Goal: Ask a question: Seek information or help from site administrators or community

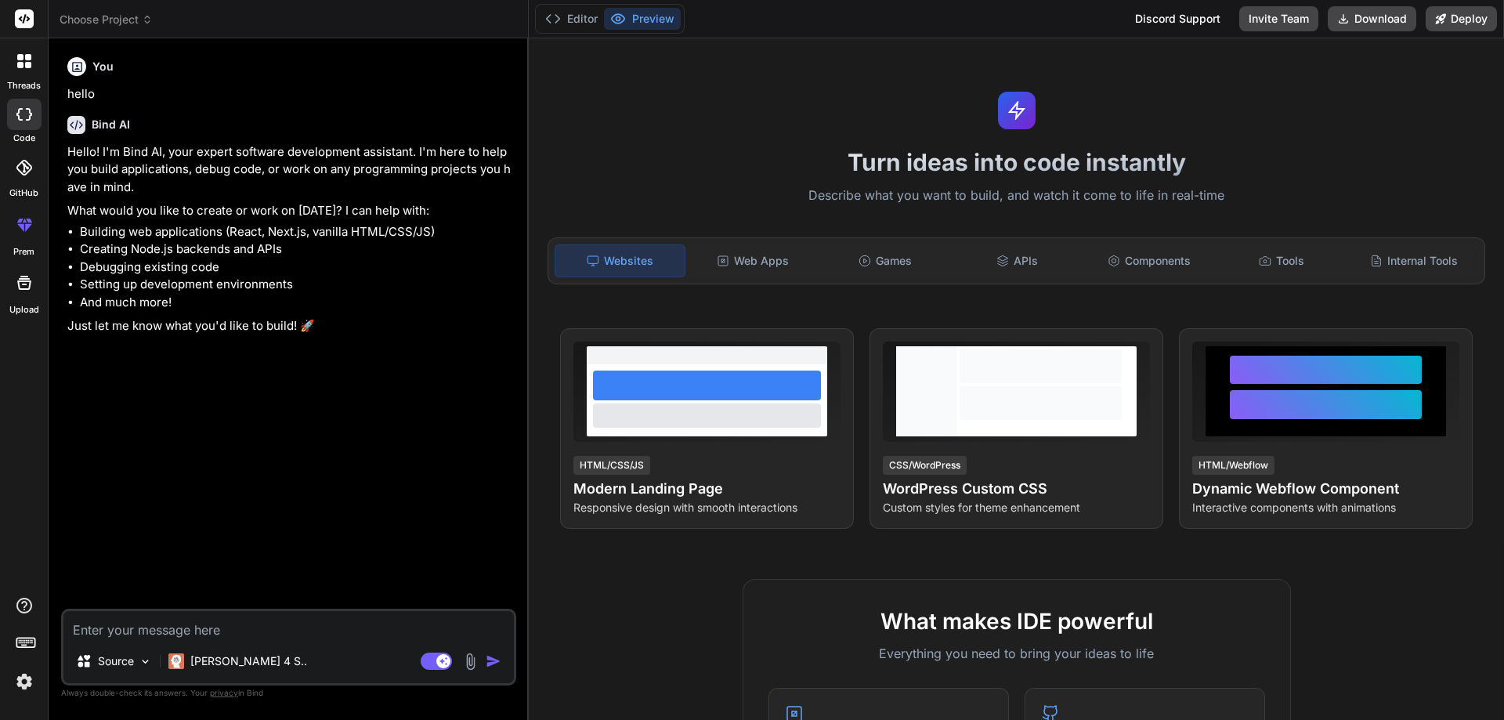
click at [230, 630] on textarea at bounding box center [288, 625] width 450 height 28
type textarea "s"
type textarea "x"
type textarea "st"
type textarea "x"
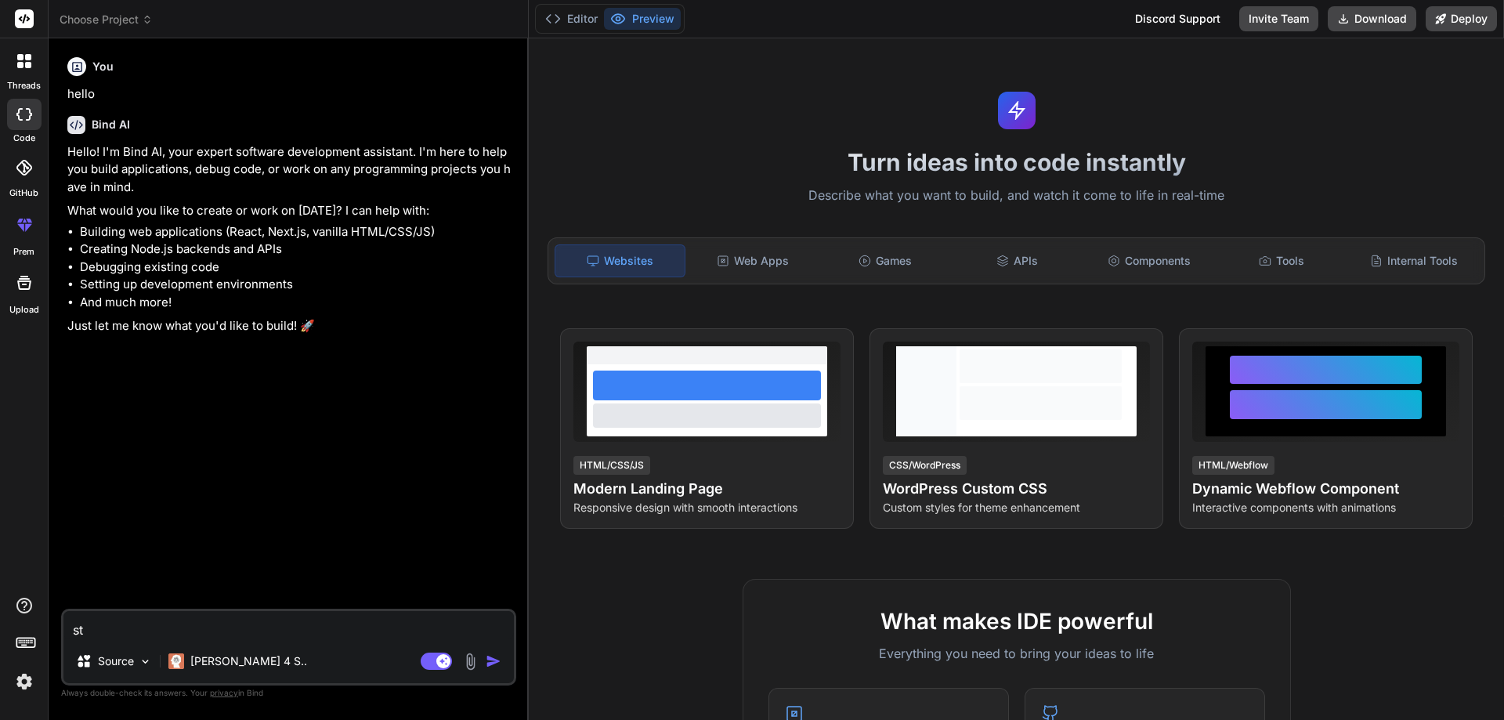
type textarea "str"
type textarea "x"
type textarea "stri"
type textarea "x"
type textarea "strin"
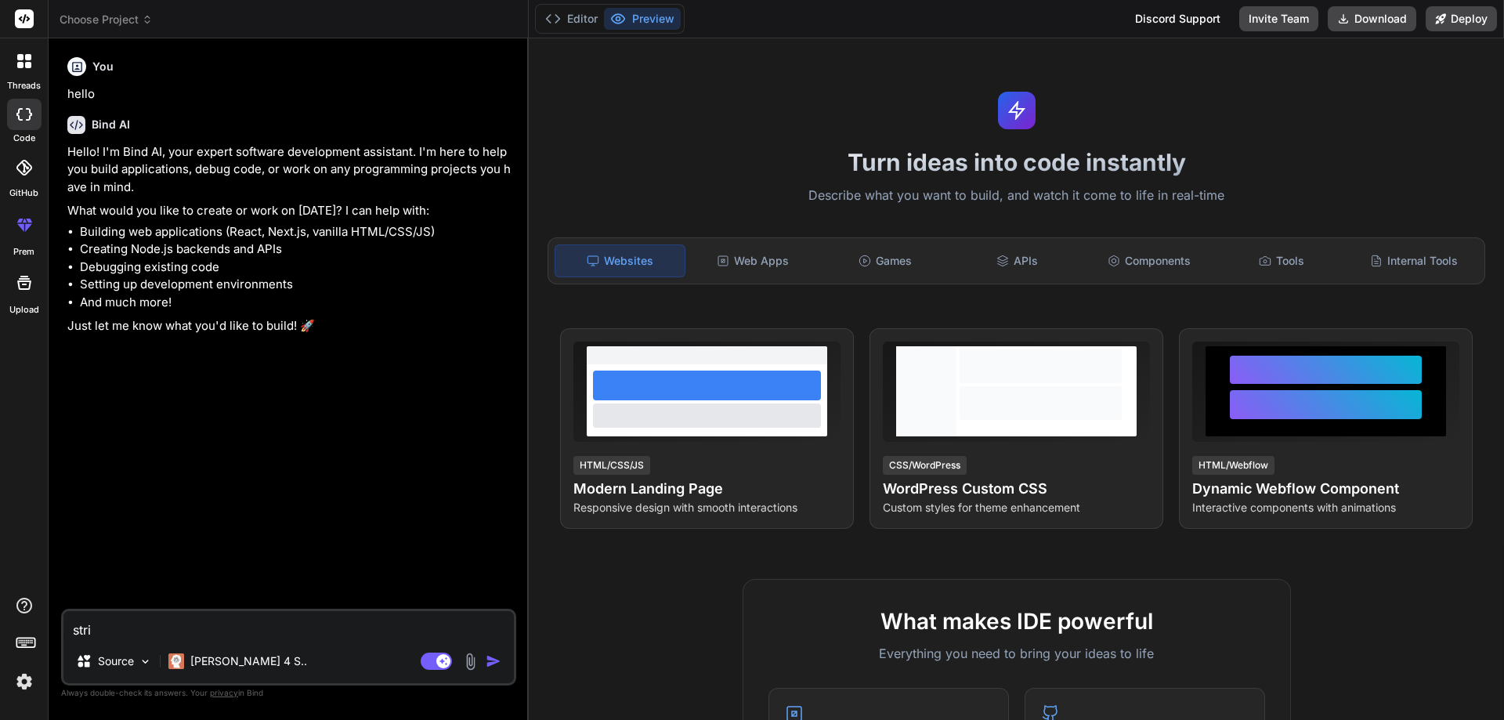
type textarea "x"
type textarea "string"
type textarea "x"
type textarea "string"
type textarea "x"
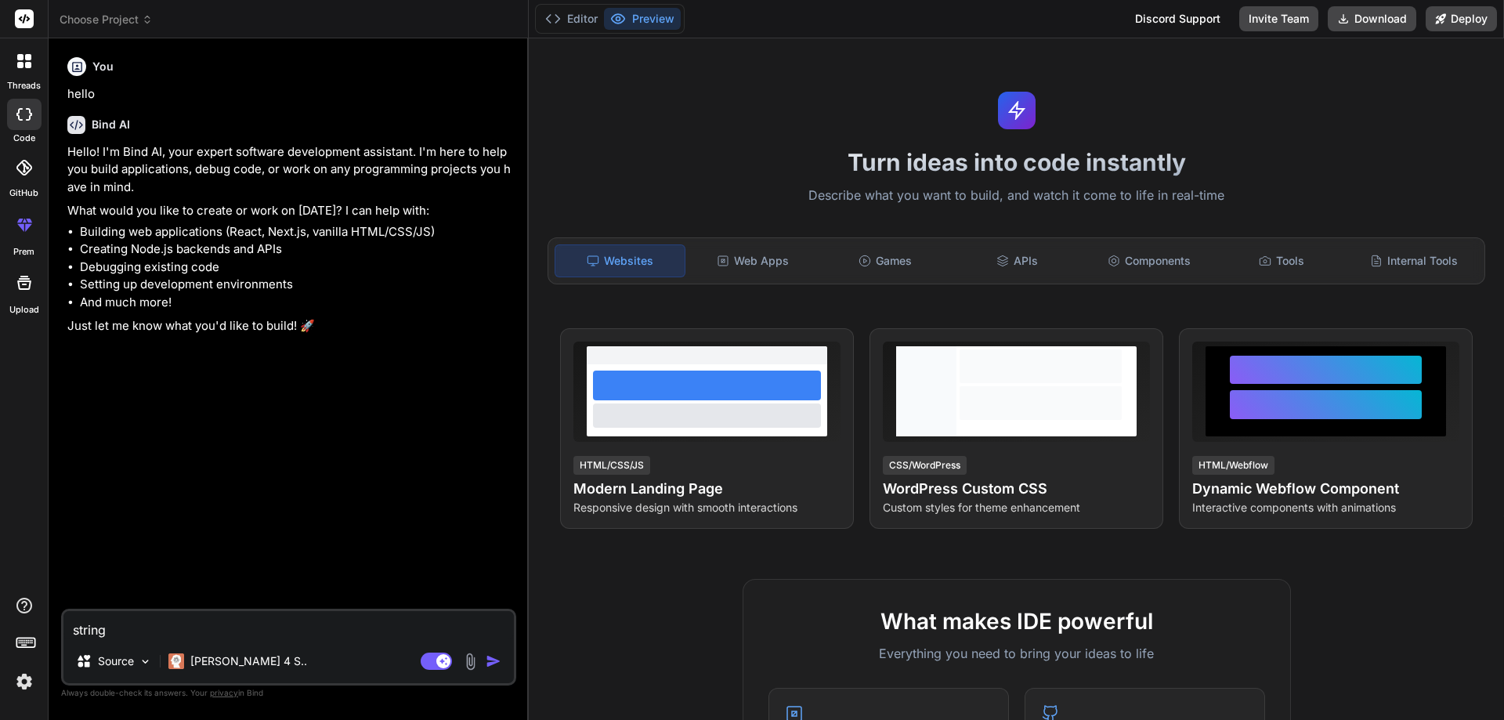
type textarea "string d"
type textarea "x"
type textarea "string da"
type textarea "x"
type textarea "string day"
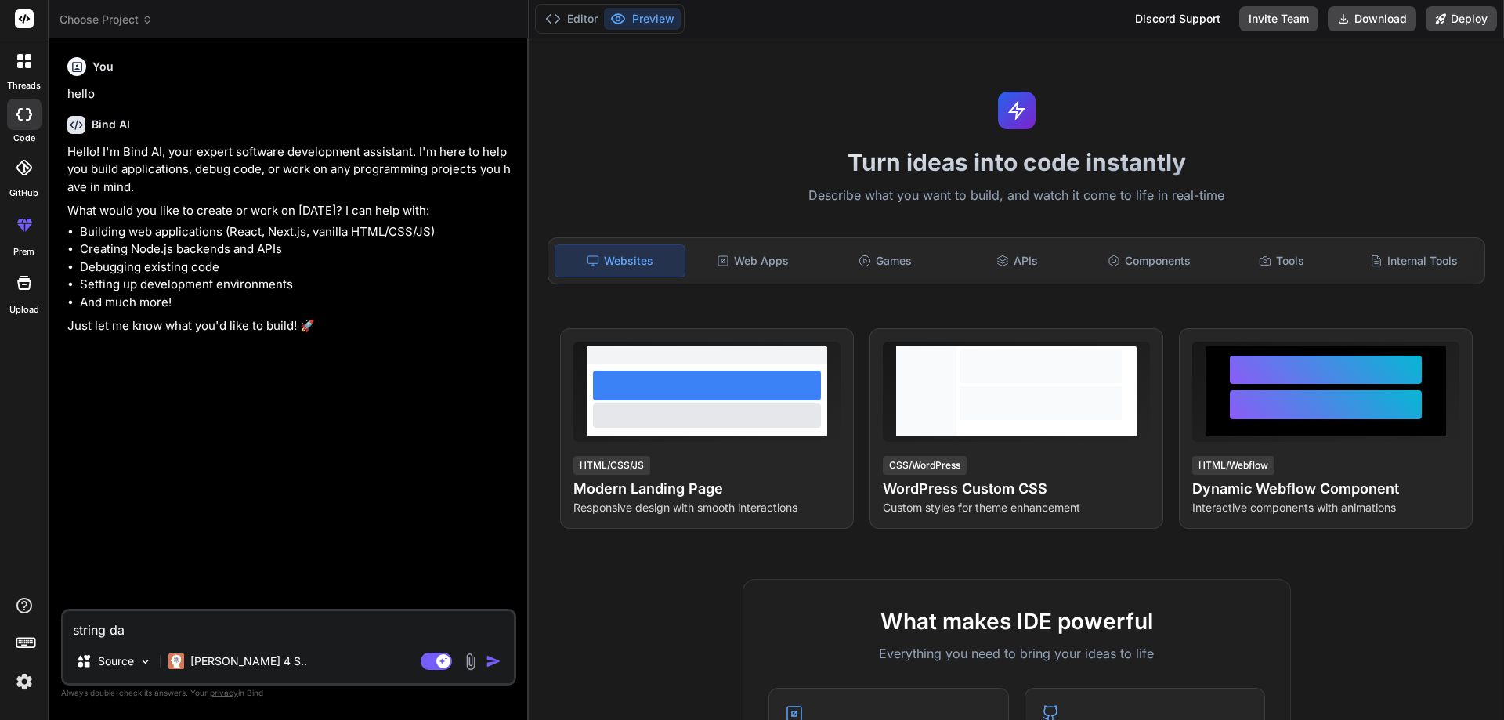
type textarea "x"
type textarea "string daya"
type textarea "x"
type textarea "string day"
type textarea "x"
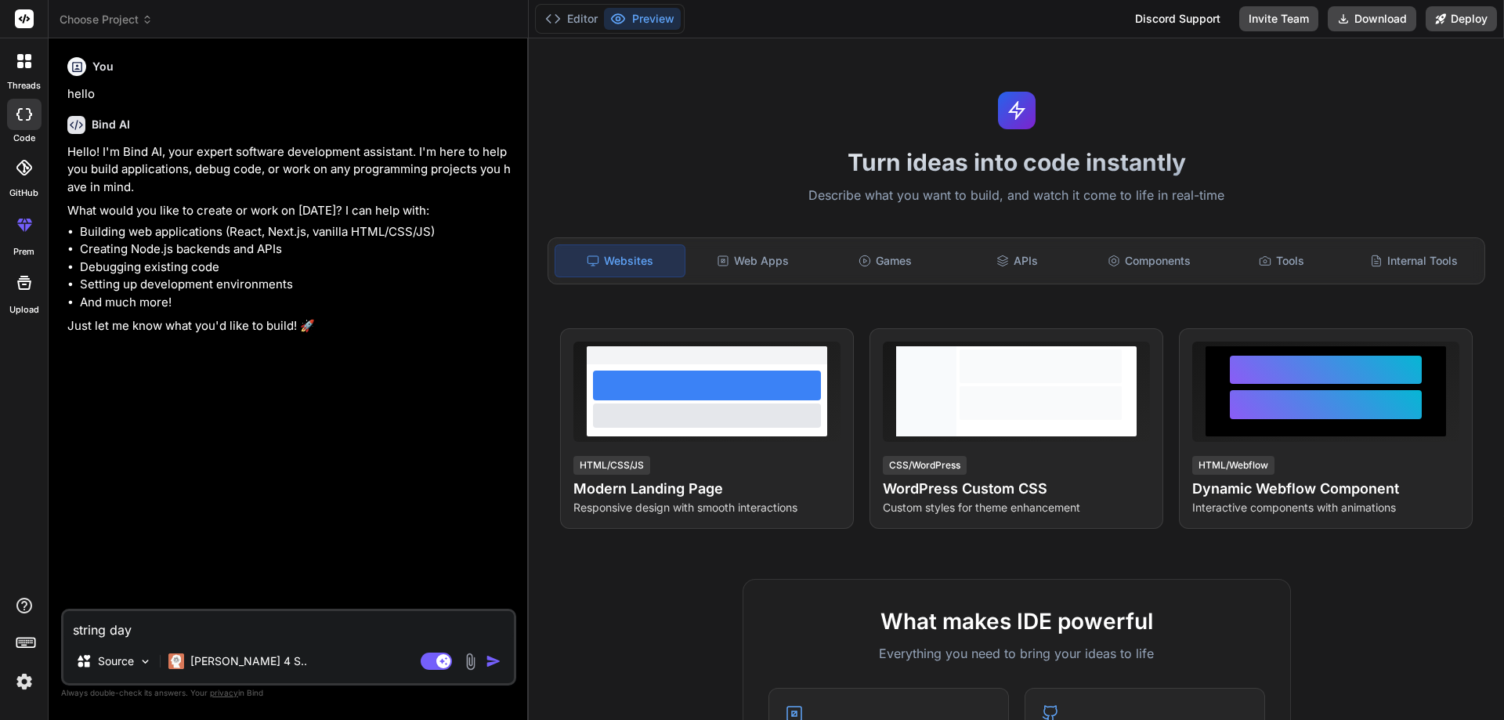
type textarea "string da"
type textarea "x"
type textarea "string dat"
type textarea "x"
type textarea "string data"
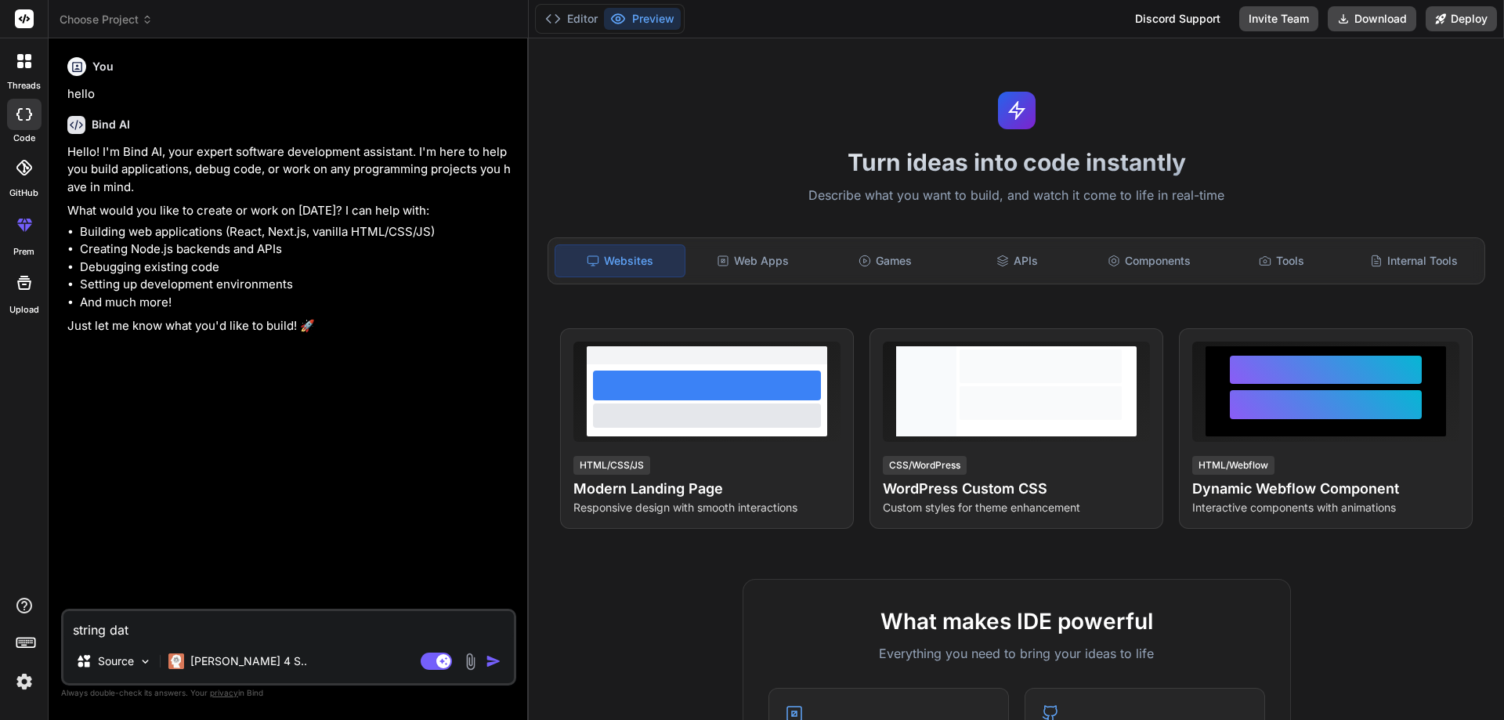
type textarea "x"
type textarea "string datas"
type textarea "x"
type textarea "string datast"
type textarea "x"
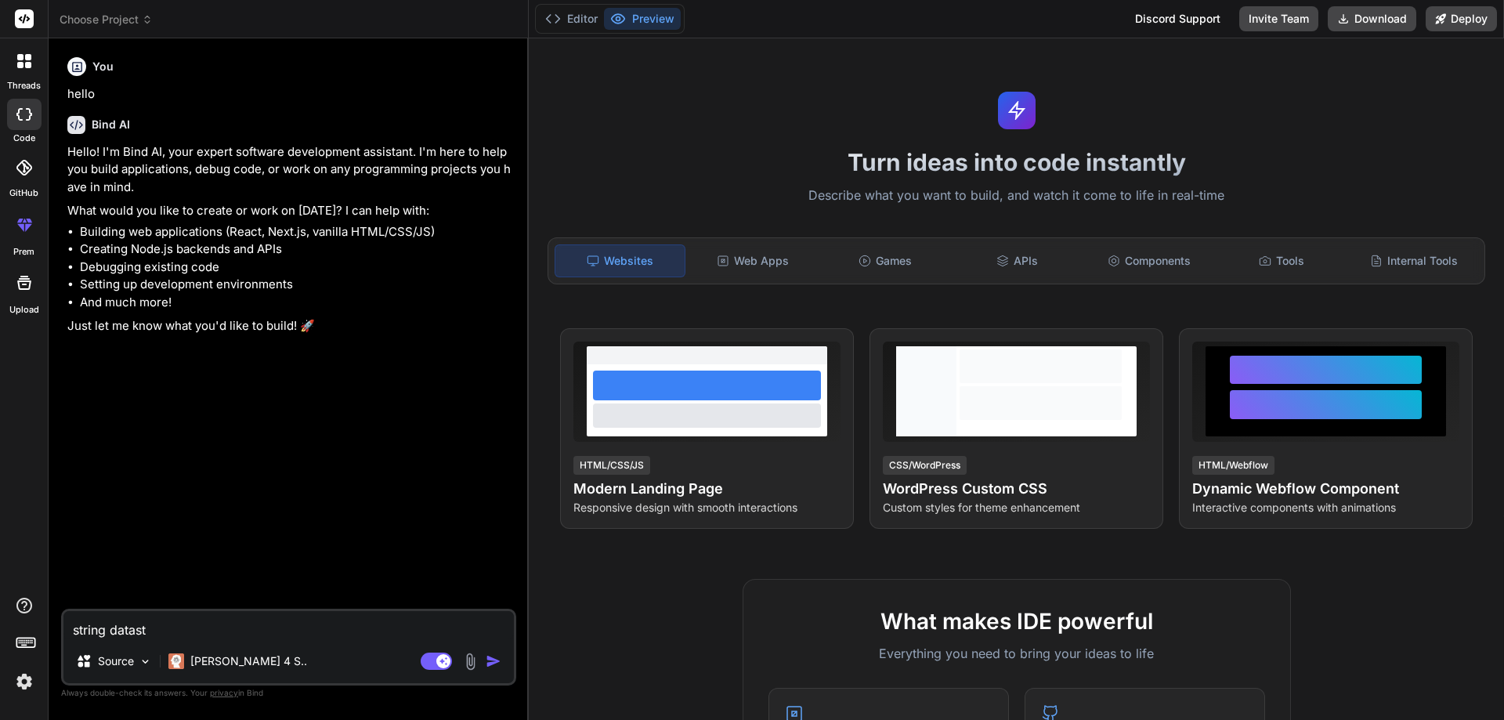
type textarea "string datastr"
type textarea "x"
type textarea "string datastri"
type textarea "x"
type textarea "string datastr"
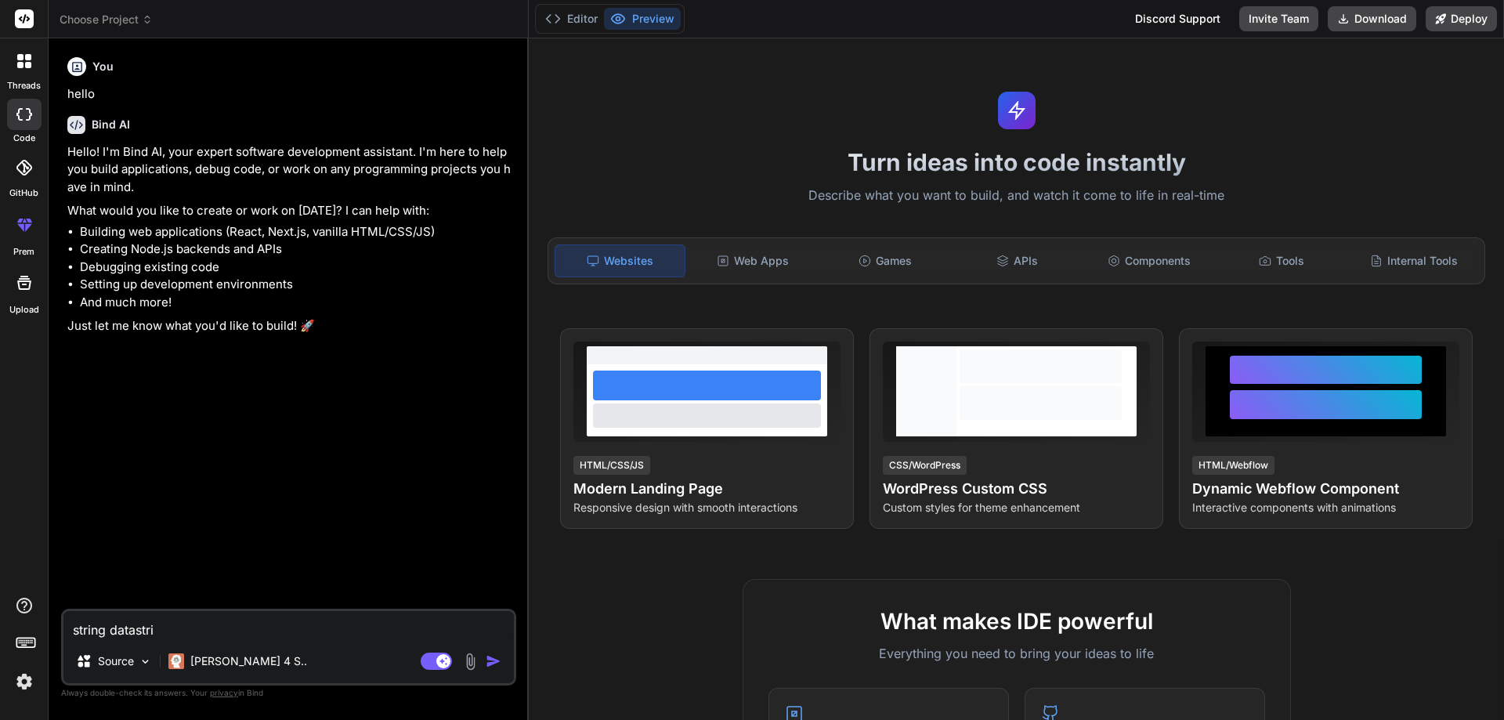
type textarea "x"
type textarea "string datastru"
type textarea "x"
type textarea "string datastruc"
type textarea "x"
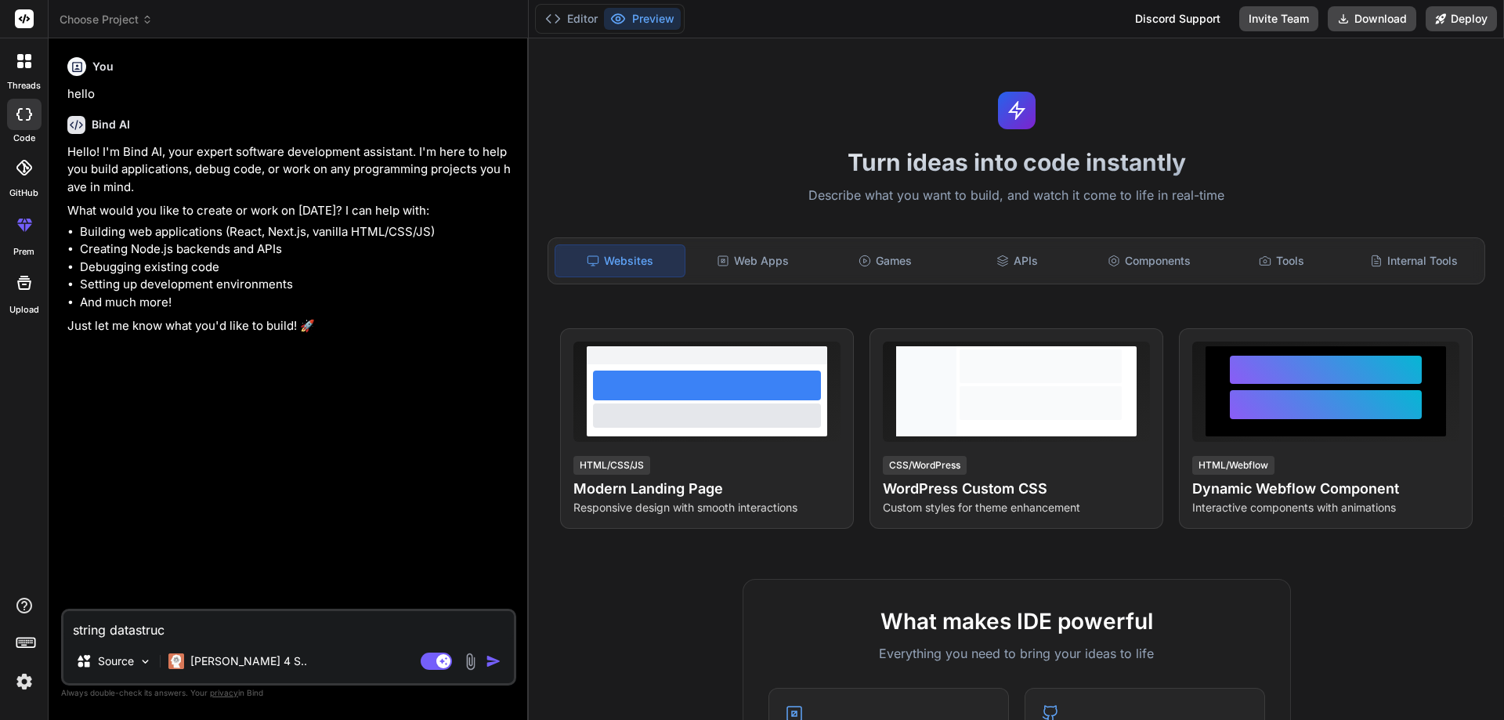
type textarea "string datastruct"
type textarea "x"
type textarea "string datastructu"
type textarea "x"
type textarea "string datastructur"
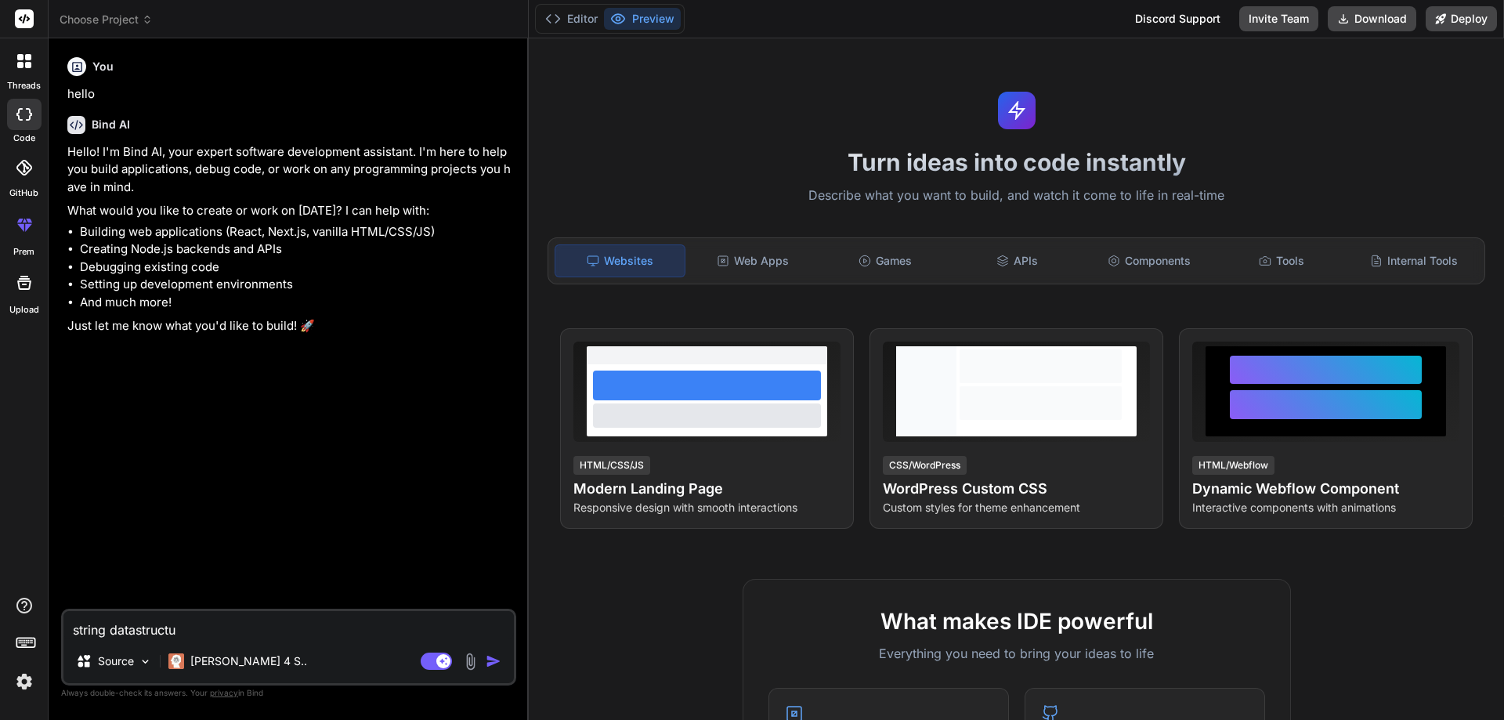
type textarea "x"
type textarea "string datastructure"
type textarea "x"
type textarea "string datastructurer"
type textarea "x"
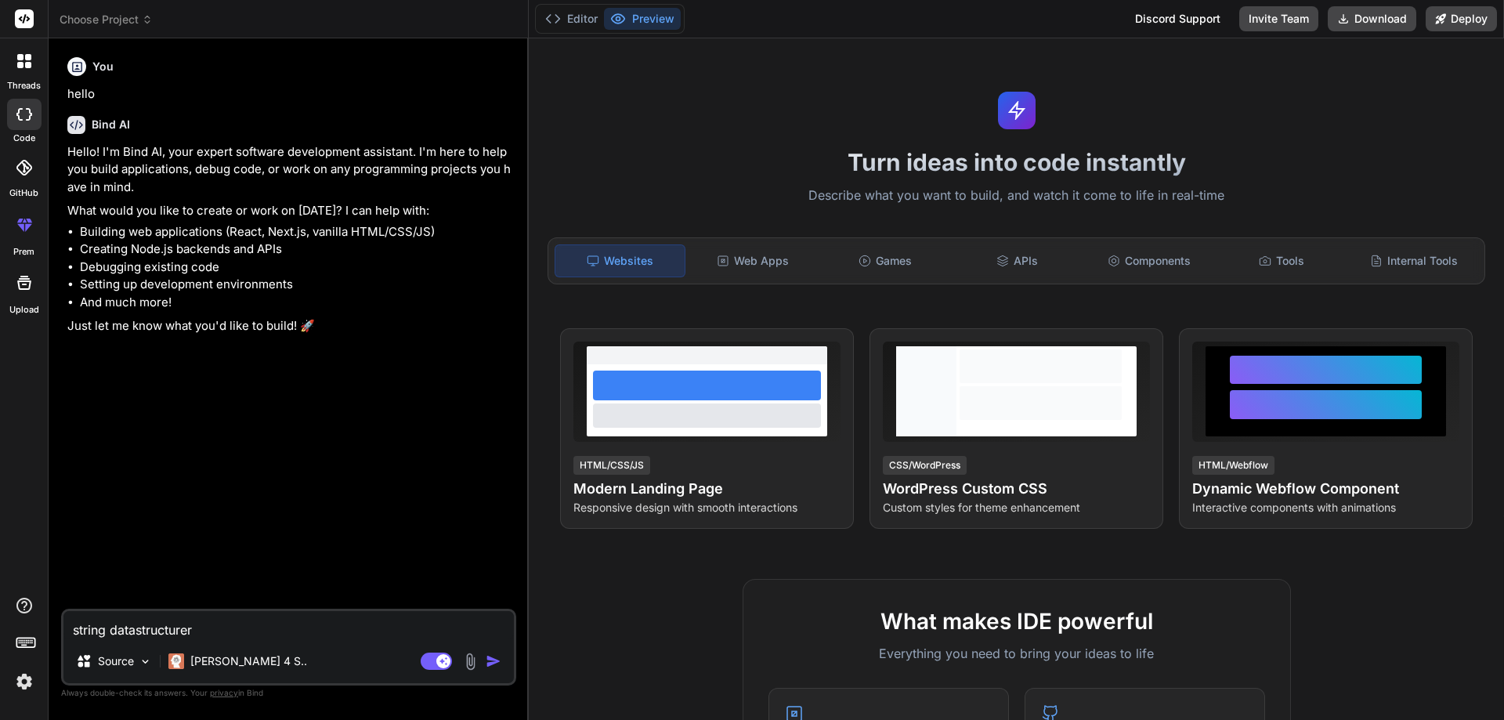
type textarea "string datastructure"
type textarea "x"
type textarea "string datastructure"
type textarea "x"
type textarea "string datastructure q"
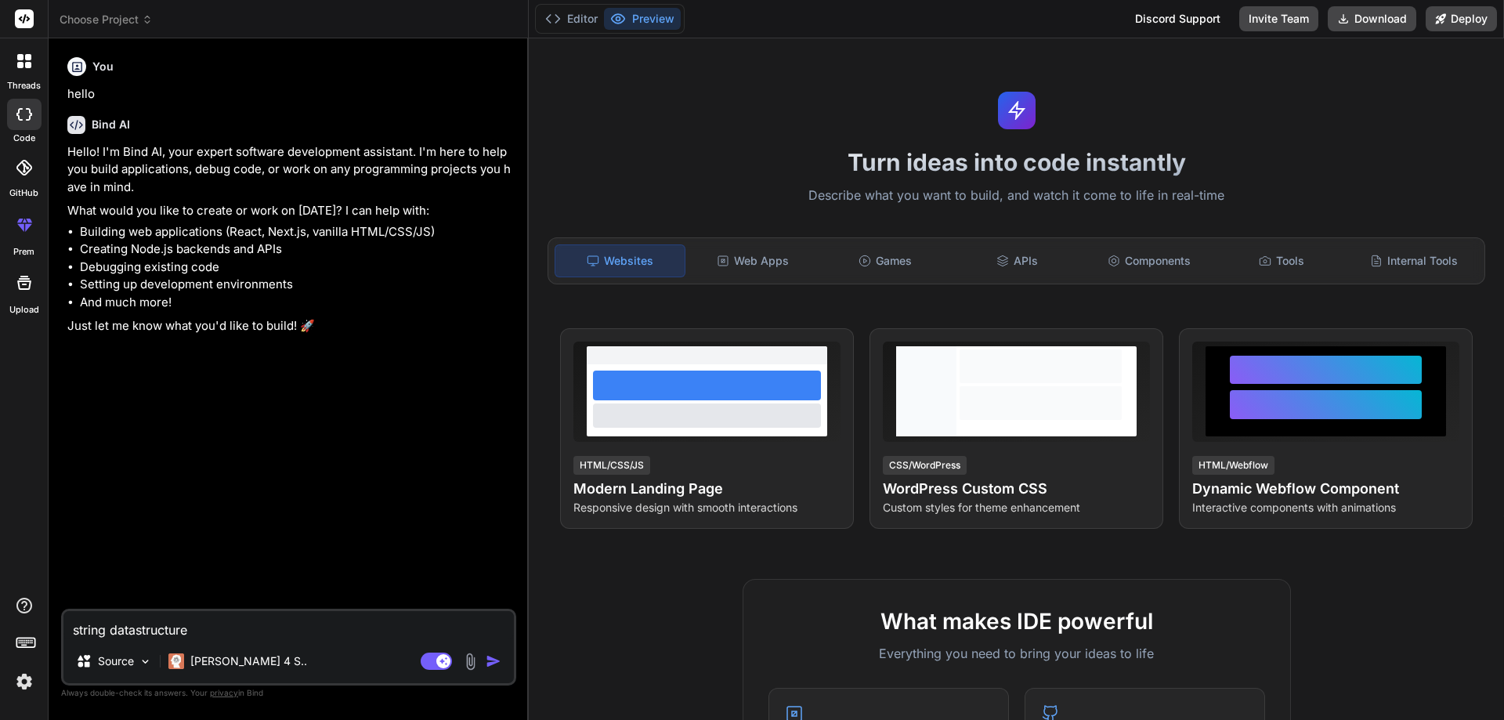
type textarea "x"
type textarea "string datastructure qu"
type textarea "x"
type textarea "string datastructure que"
type textarea "x"
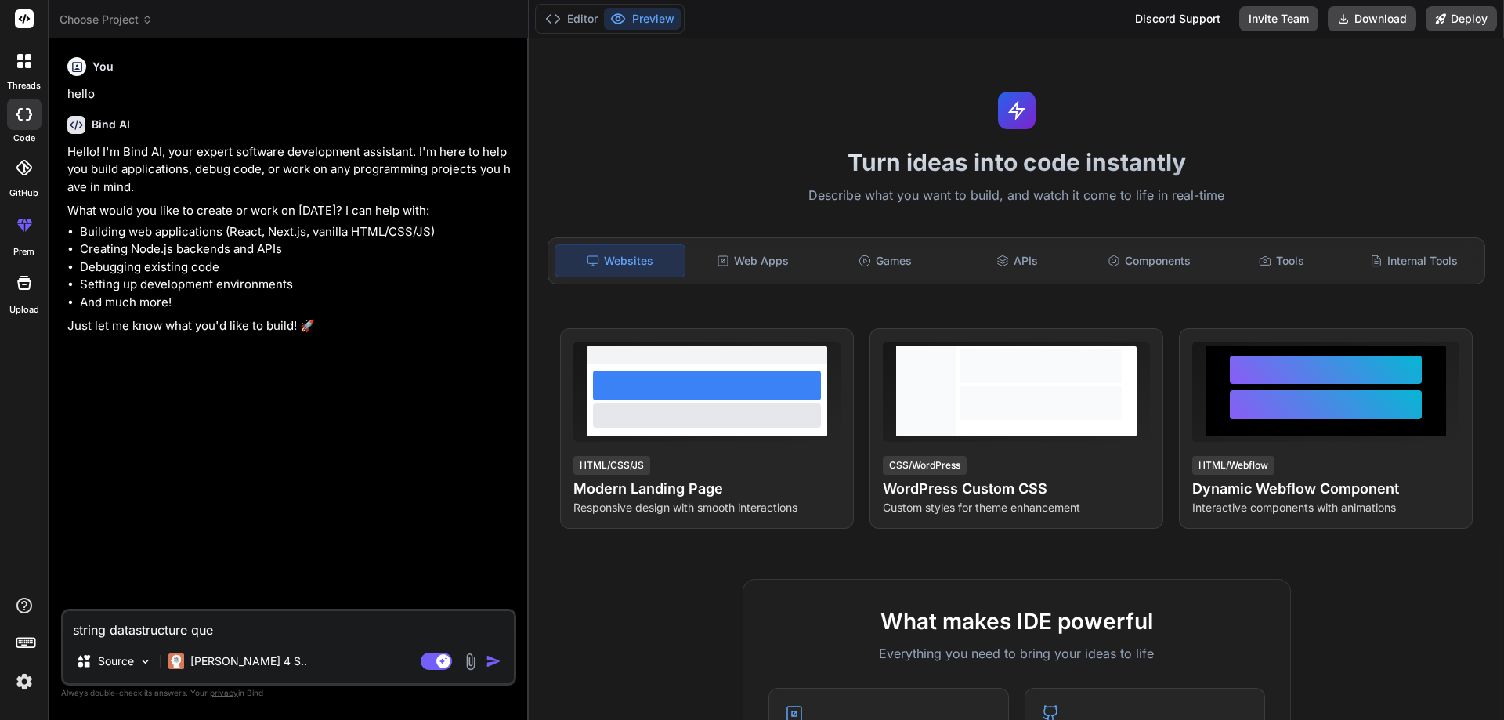
type textarea "string datastructure ques"
type textarea "x"
type textarea "string datastructure quest"
type textarea "x"
type textarea "string datastructure questui"
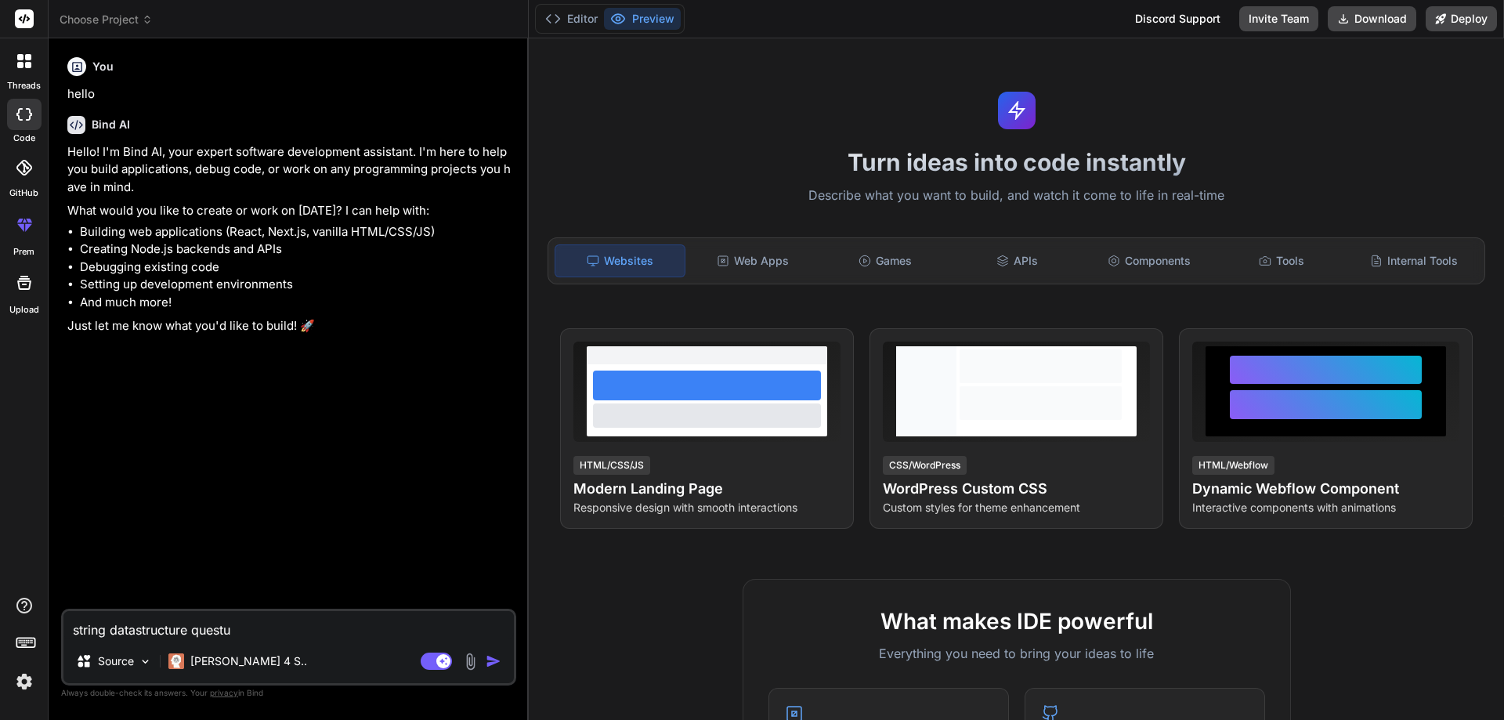
type textarea "x"
type textarea "string datastructure questuio"
type textarea "x"
type textarea "string datastructure questuion"
type textarea "x"
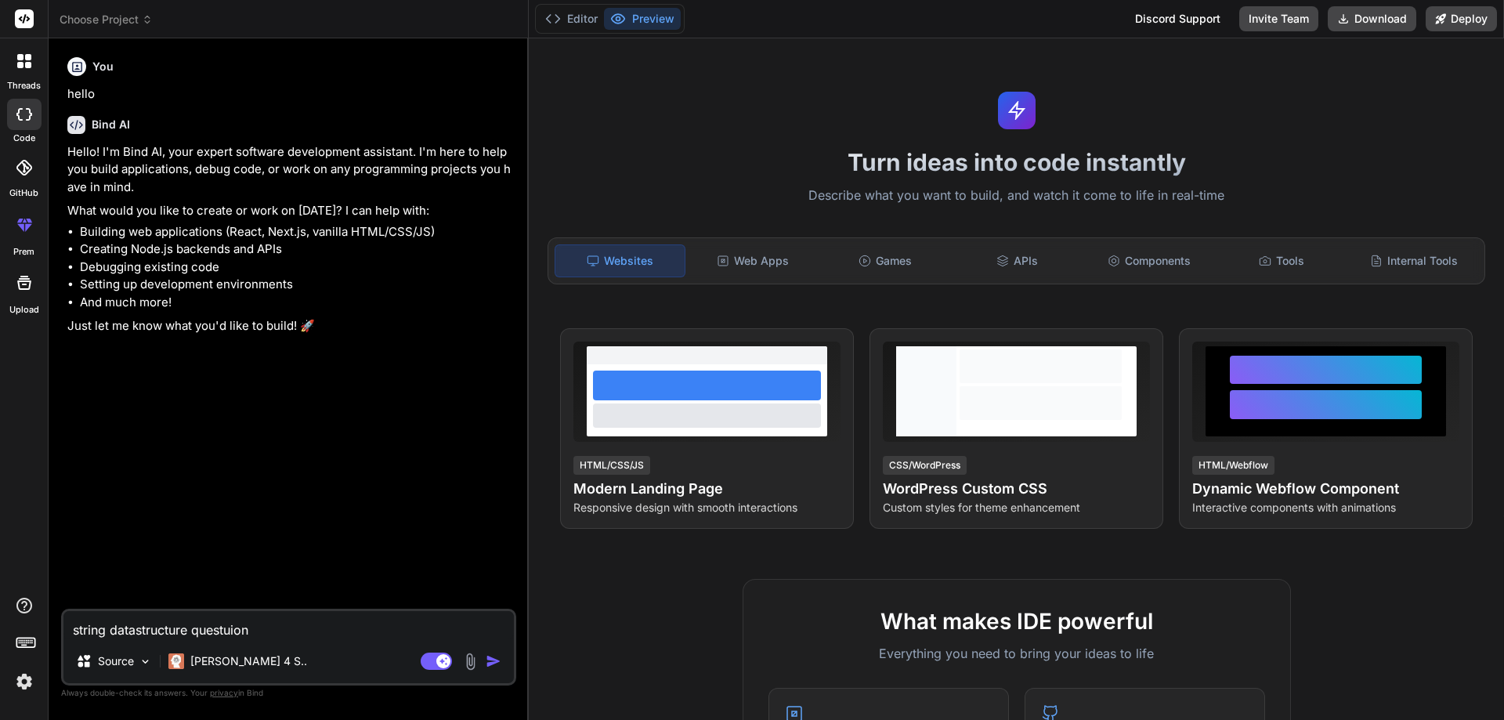
type textarea "string datastructure questuio"
type textarea "x"
type textarea "string datastructure questui"
type textarea "x"
type textarea "string datastructure questu"
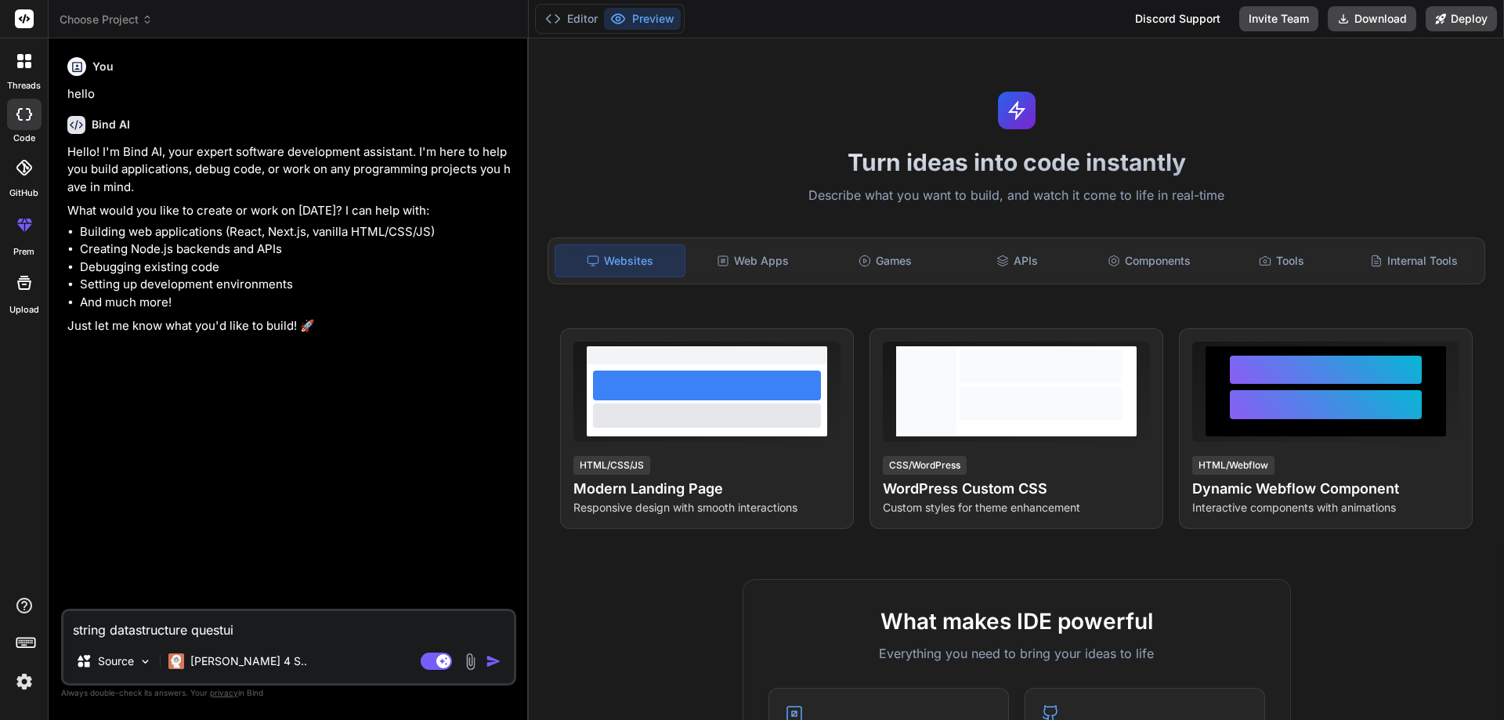
type textarea "x"
type textarea "string datastructure quest"
type textarea "x"
type textarea "string datastructure questi"
type textarea "x"
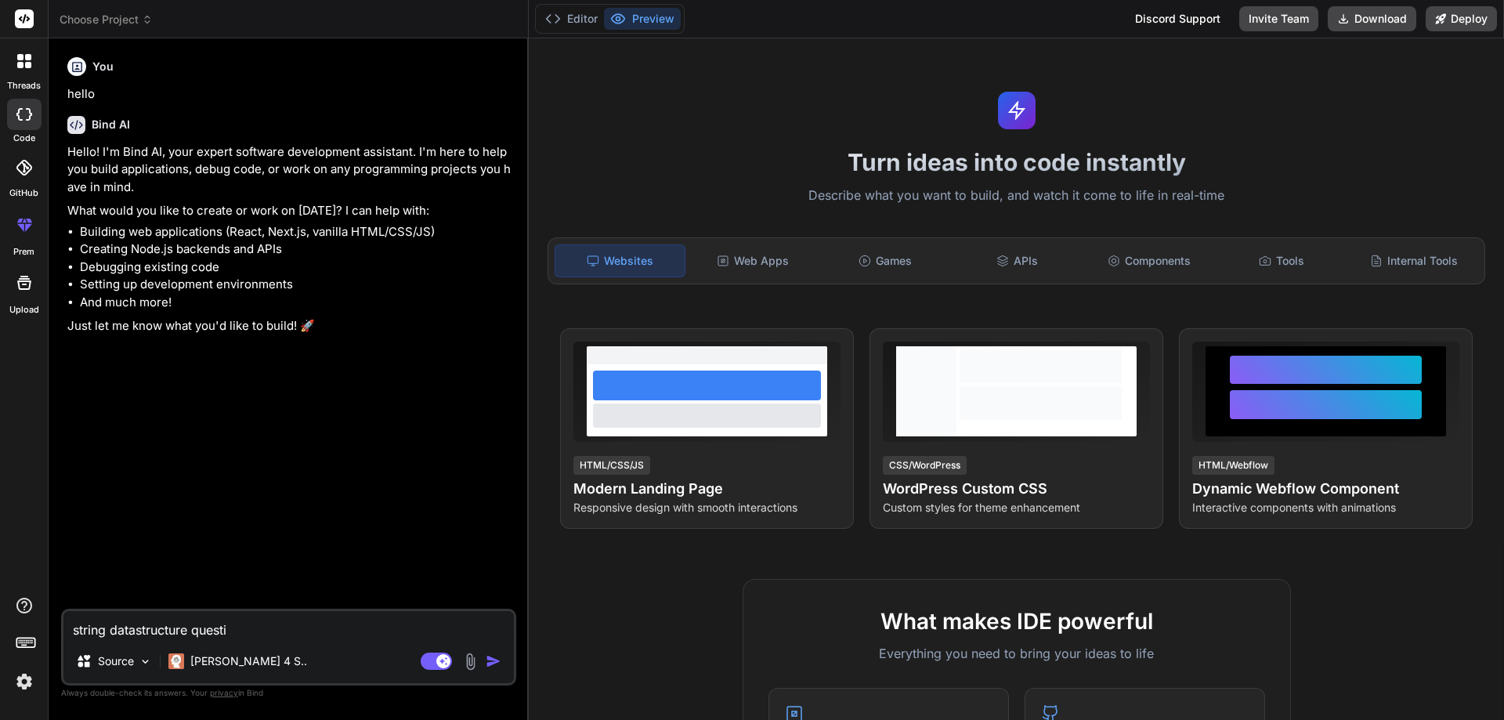
type textarea "string datastructure questio"
type textarea "x"
type textarea "string datastructure question"
type textarea "x"
type textarea "string data structure question"
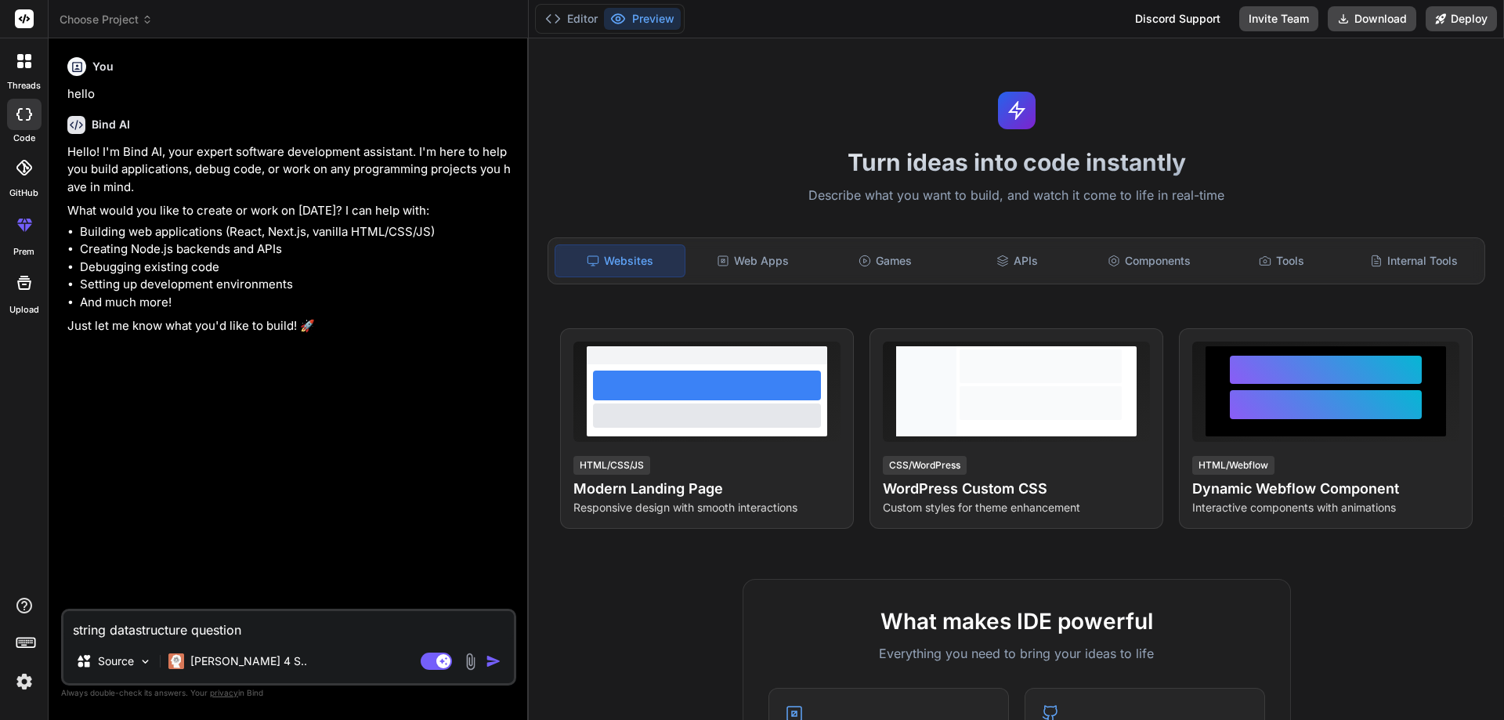
type textarea "x"
type textarea "string data structure question"
type textarea "x"
type textarea "string data structure question i"
type textarea "x"
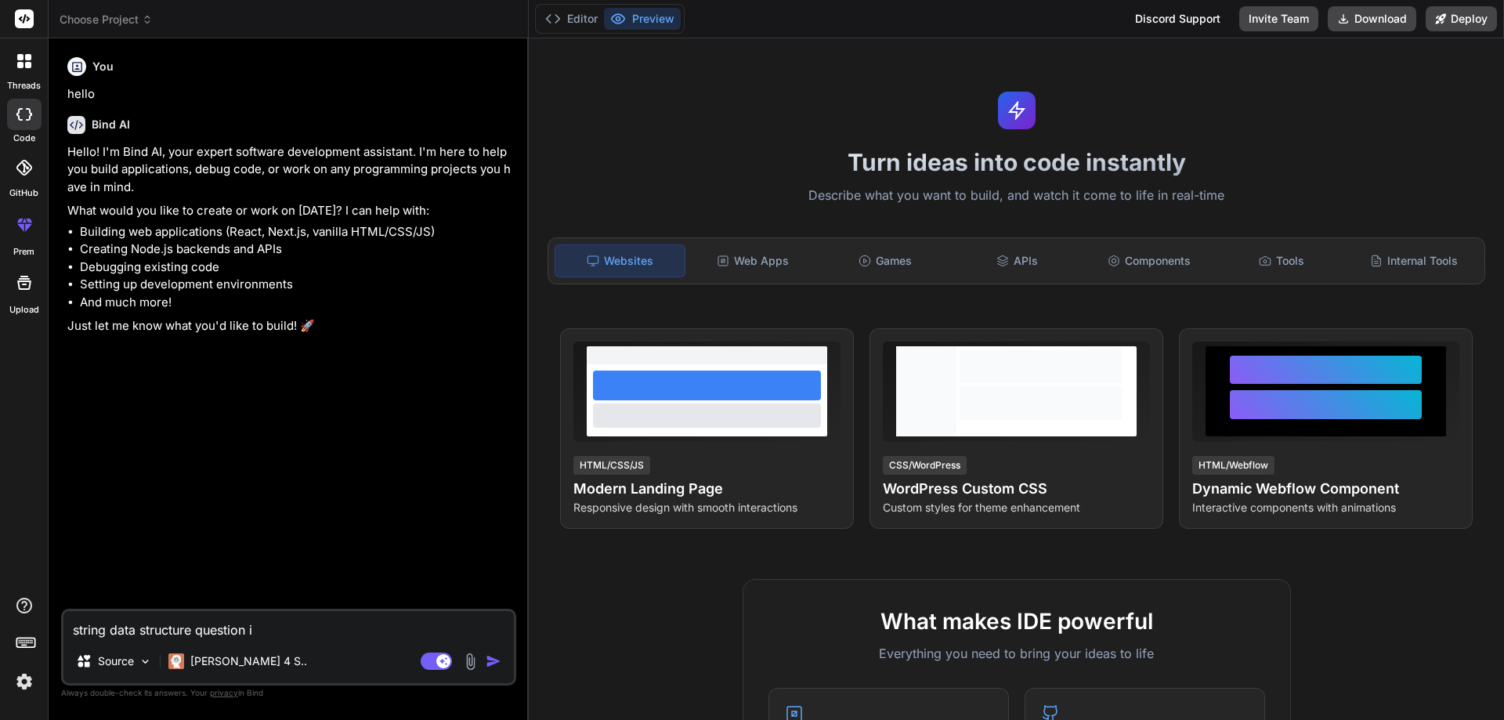
type textarea "string data structure question in"
type textarea "x"
type textarea "string data structure question in"
type textarea "x"
type textarea "string data structure question in C"
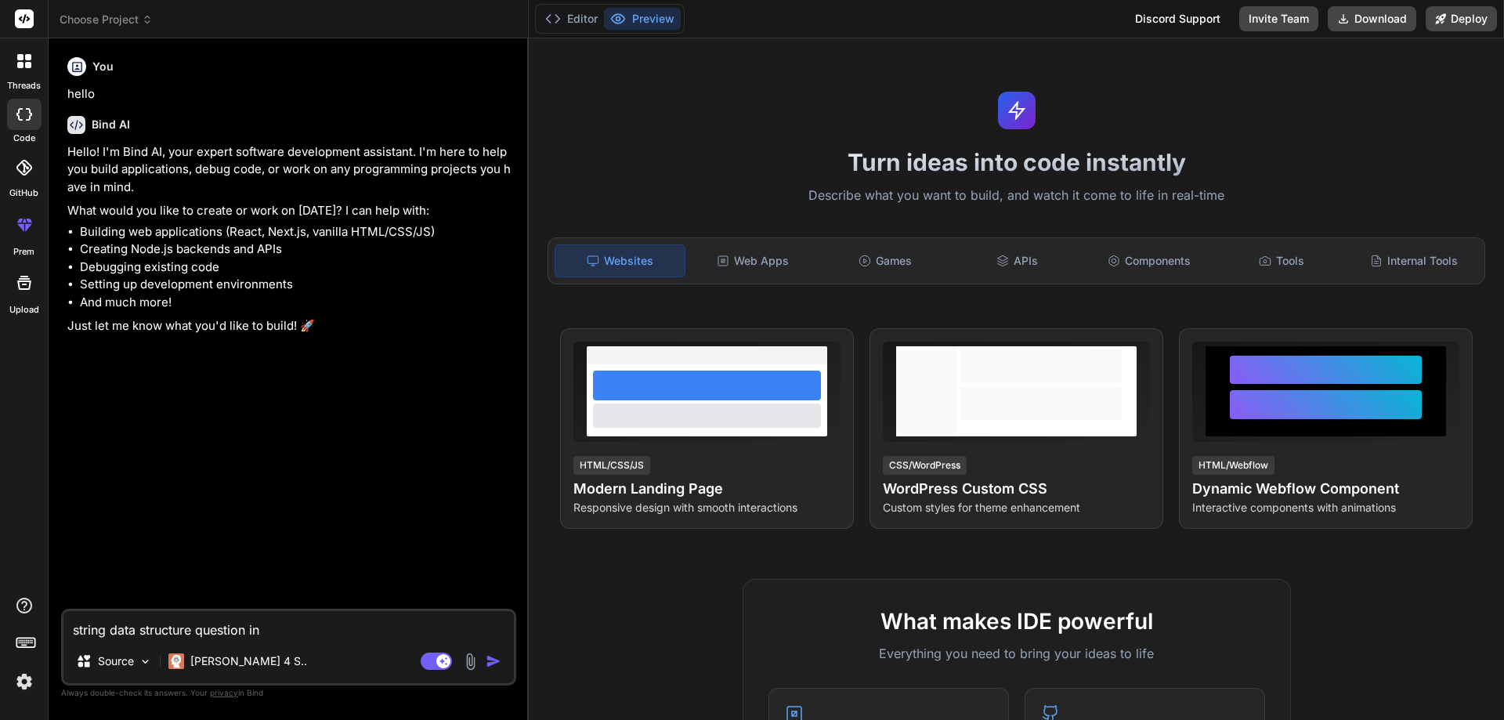
type textarea "x"
type textarea "string data structure question in C#"
type textarea "x"
type textarea "string data structure question in C#"
type textarea "x"
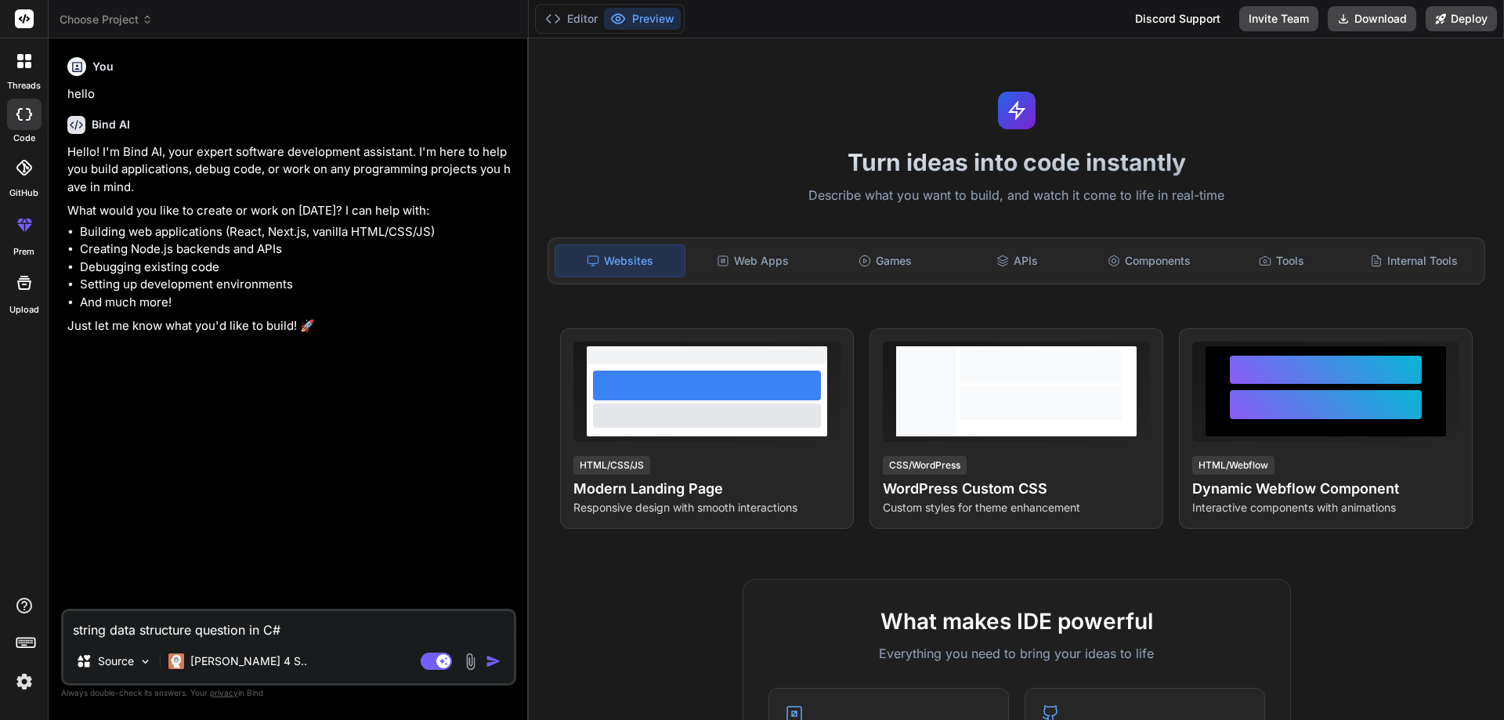
type textarea "string data structure question in C# f"
type textarea "x"
type textarea "string data structure question in C# fr"
type textarea "x"
type textarea "string data structure question in C# f"
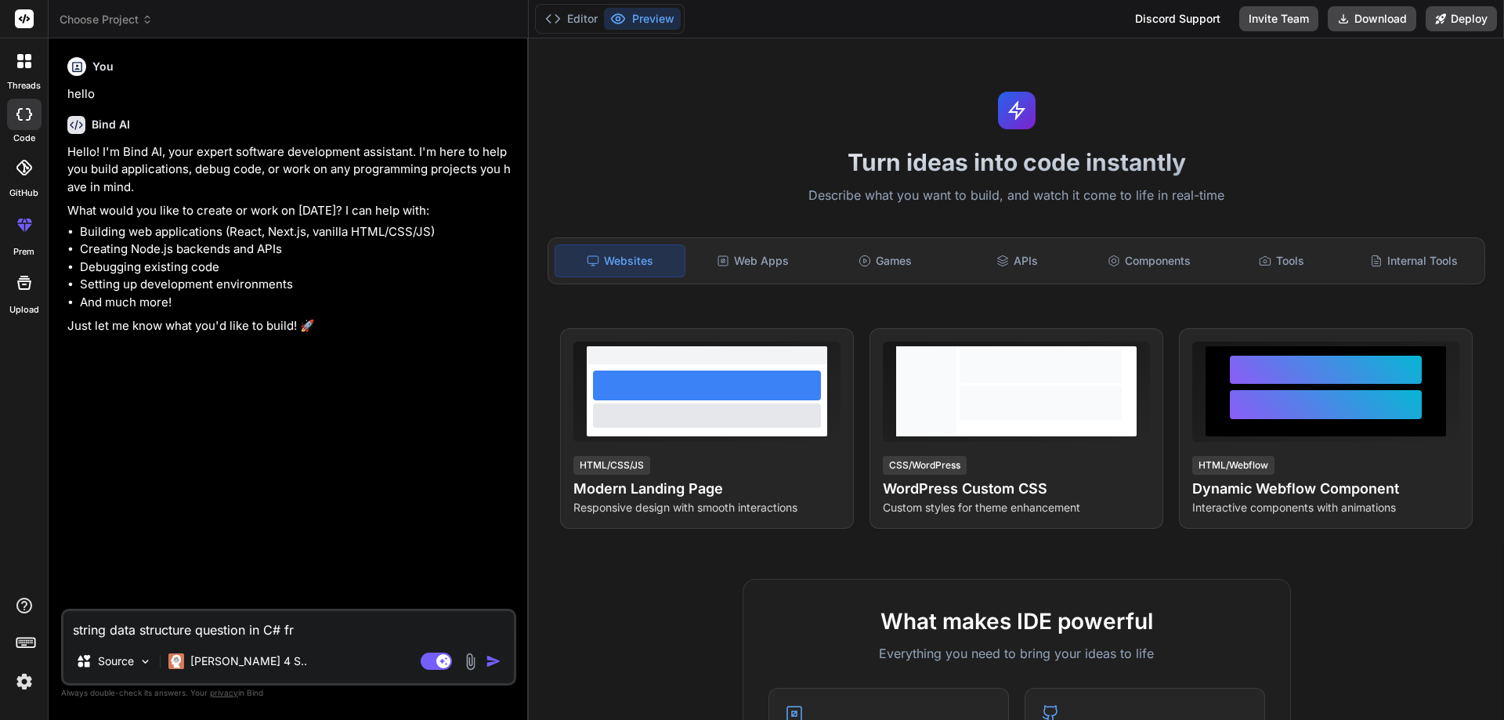
type textarea "x"
type textarea "string data structure question in C# fo"
type textarea "x"
type textarea "string data structure question in C# for"
type textarea "x"
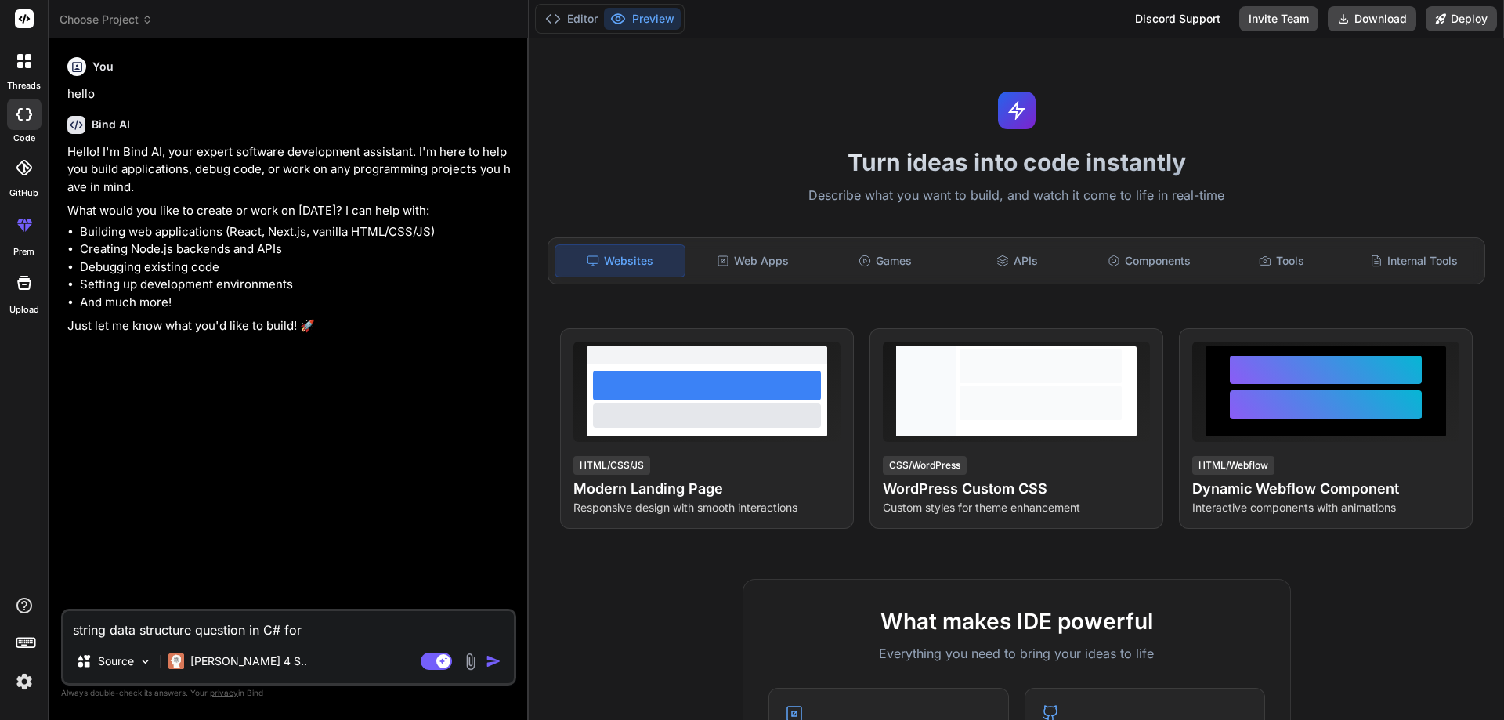
type textarea "string data structure question in C# for"
type textarea "x"
type textarea "string data structure question in C# for i"
type textarea "x"
type textarea "string data structure question in C# for in"
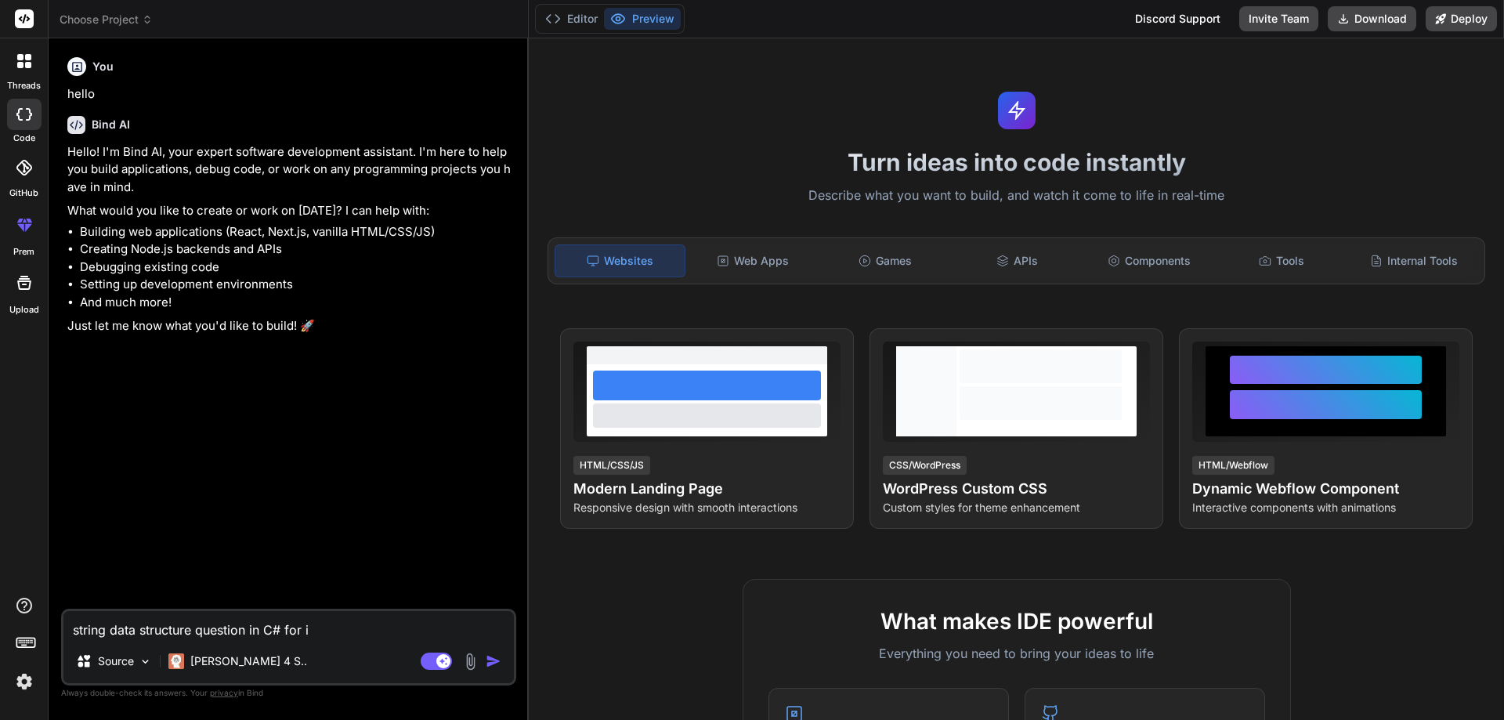
type textarea "x"
type textarea "string data structure question in C# for int"
type textarea "x"
type textarea "string data structure question in C# for inte"
type textarea "x"
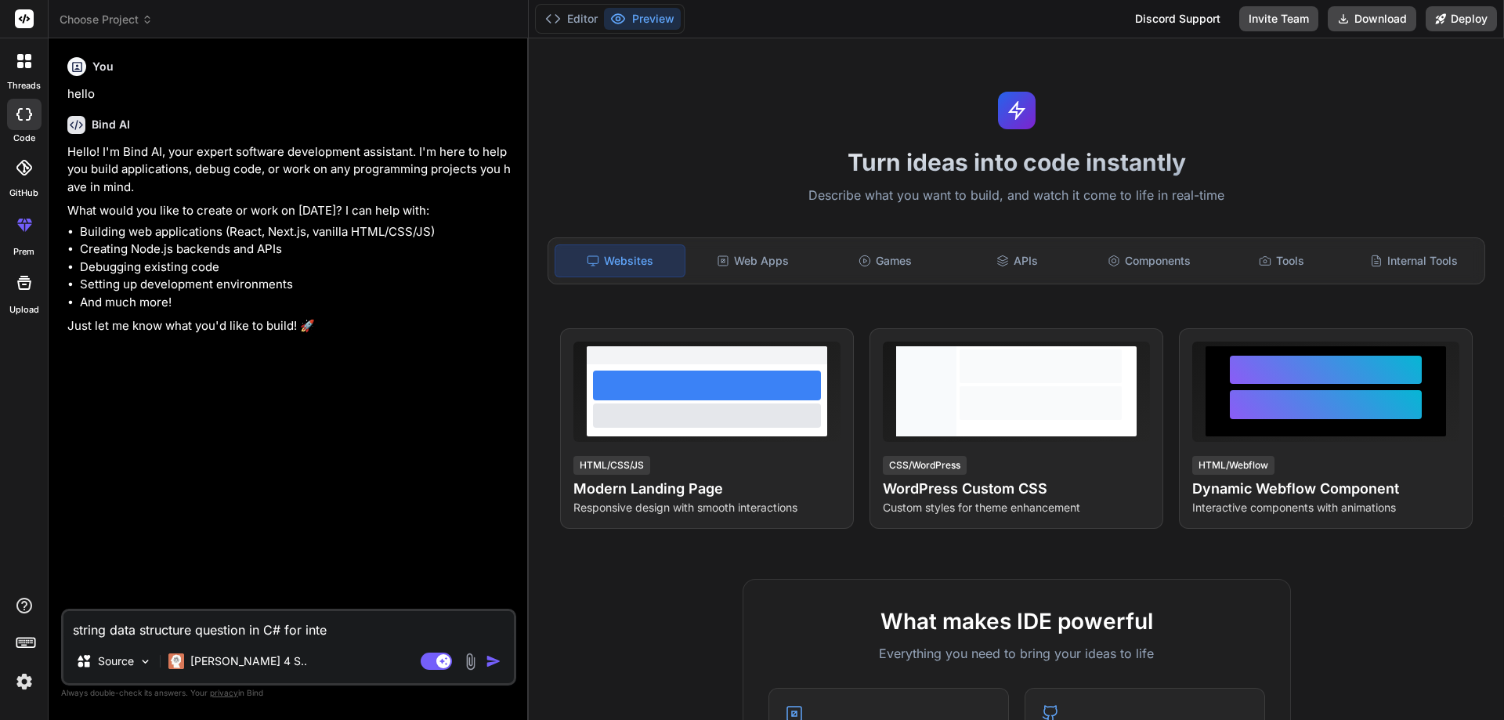
type textarea "string data structure question in C# for inter"
type textarea "x"
type textarea "string data structure question in C# for interv"
type textarea "x"
type textarea "string data structure question in C# for intervi"
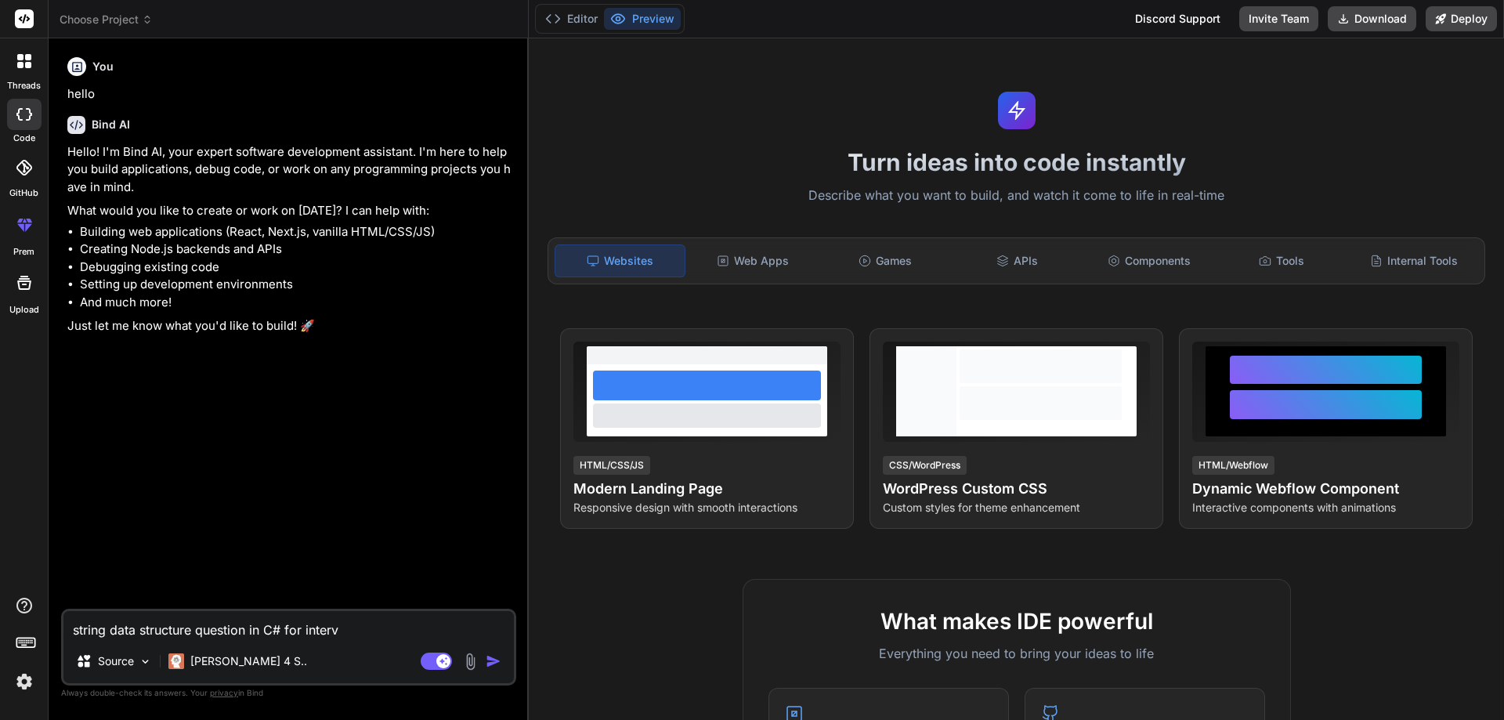
type textarea "x"
type textarea "string data structure question in C# for intervie"
type textarea "x"
type textarea "string data structure question in C# for interview"
type textarea "x"
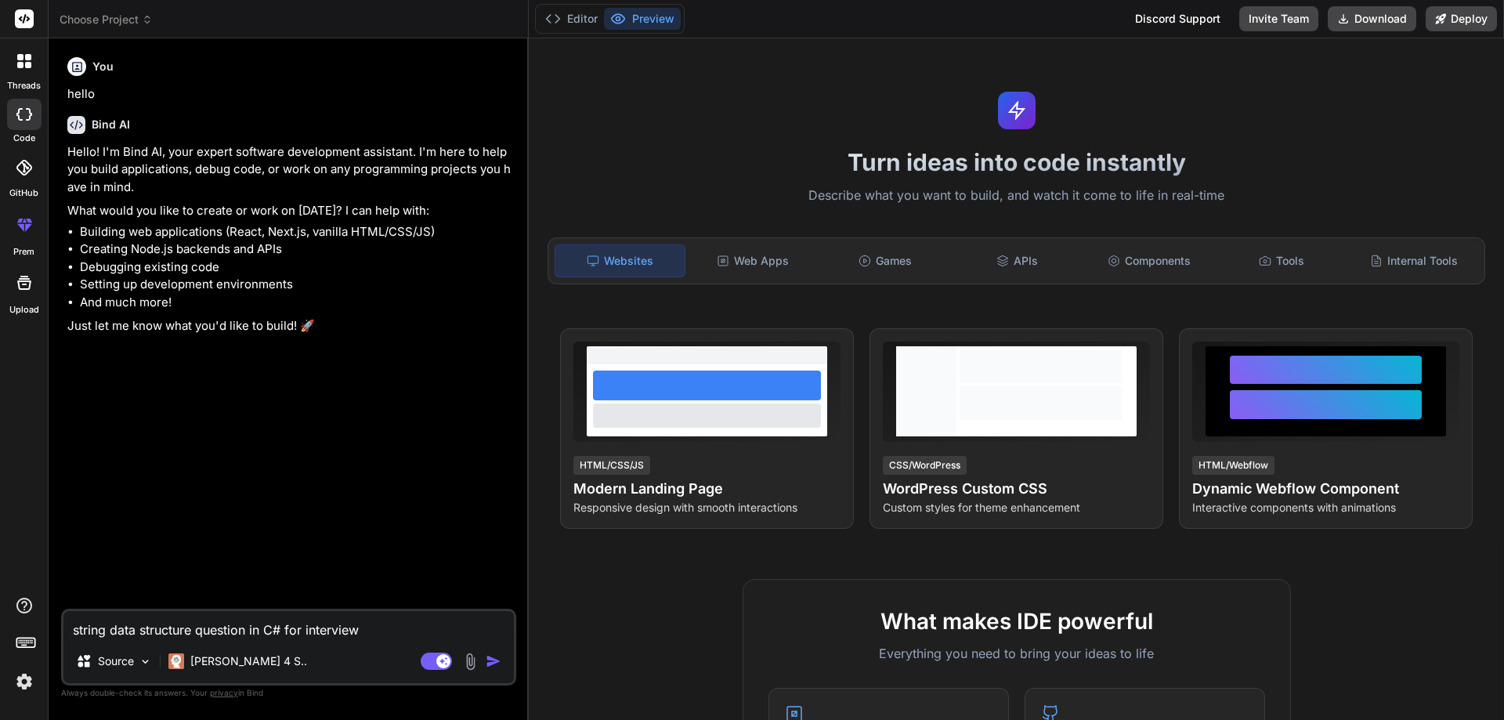
type textarea "string data structure question in C# for interview"
type textarea "x"
type textarea "tstring data structure question in C# for interview"
type textarea "x"
type textarea "tystring data structure question in C# for interview"
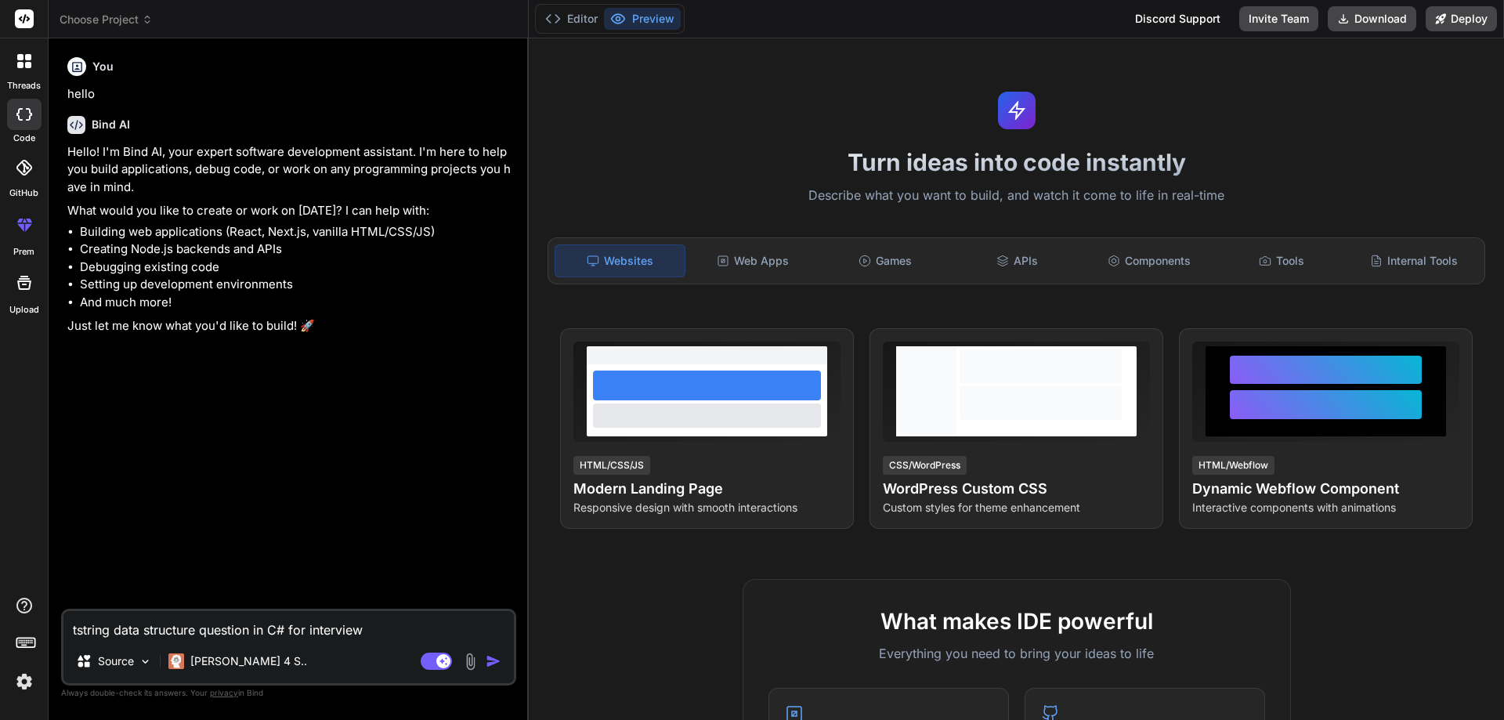
type textarea "x"
type textarea "typstring data structure question in C# for interview"
type textarea "x"
type textarea "typistring data structure question in C# for interview"
type textarea "x"
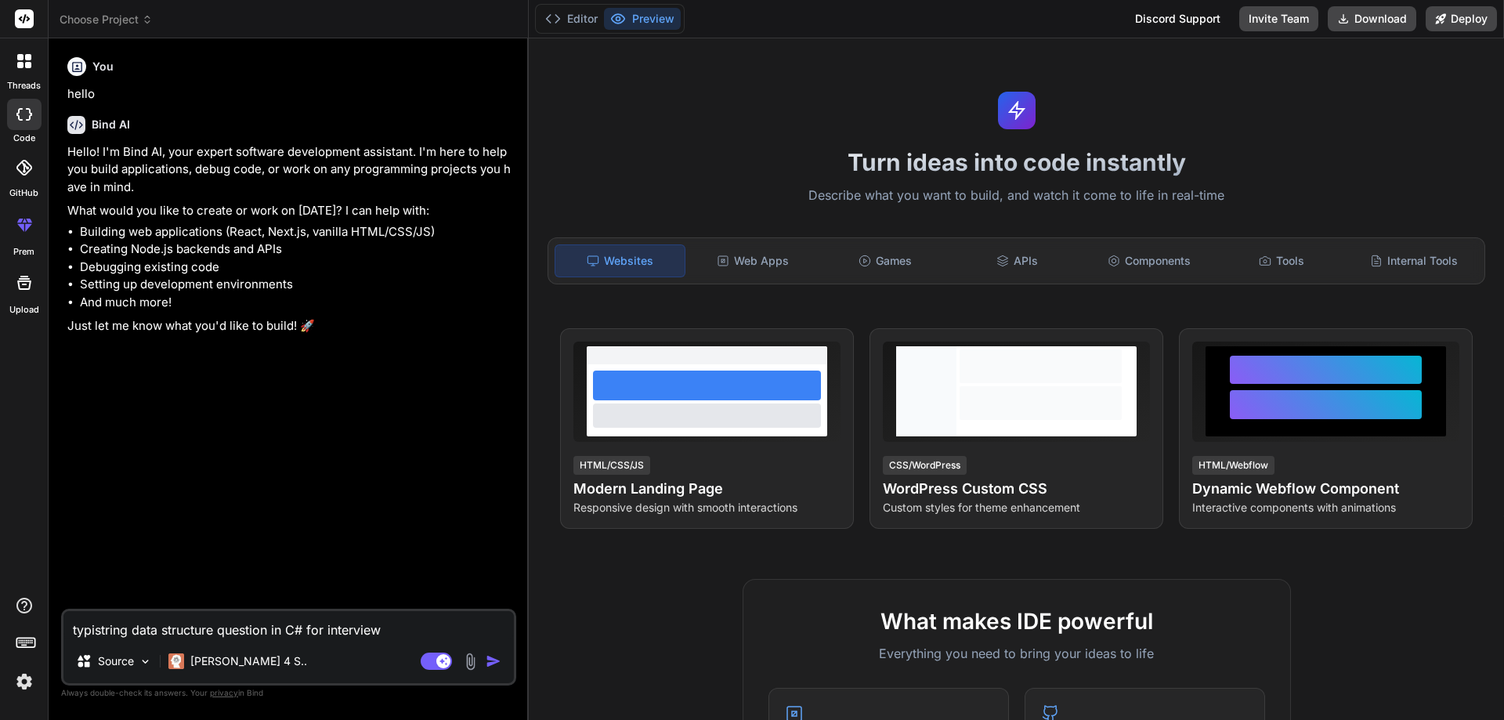
type textarea "typicstring data structure question in C# for interview"
type textarea "x"
type textarea "typicastring data structure question in C# for interview"
type textarea "x"
type textarea "typicalstring data structure question in C# for interview"
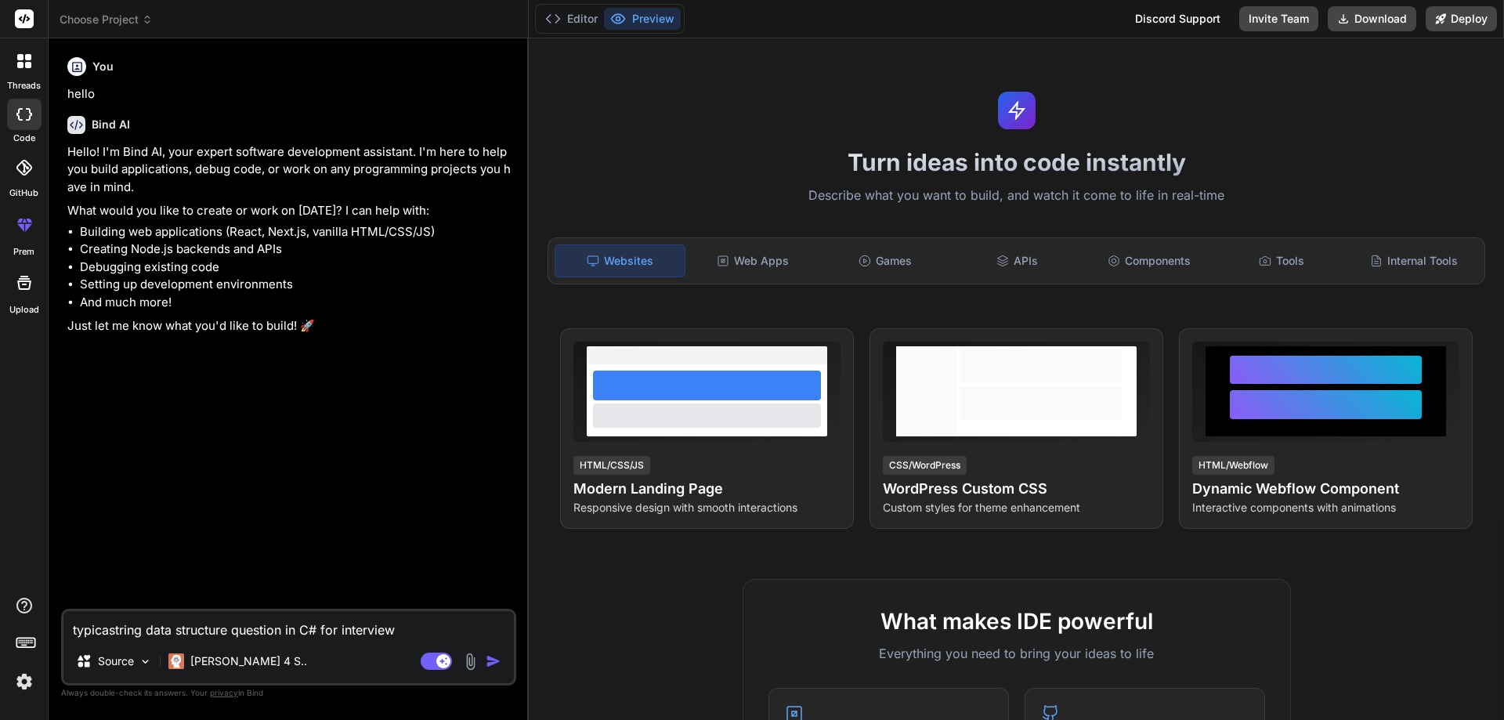
type textarea "x"
type textarea "typical string data structure question in C# for interview"
type textarea "x"
type textarea "typical astring data structure question in C# for interview"
type textarea "x"
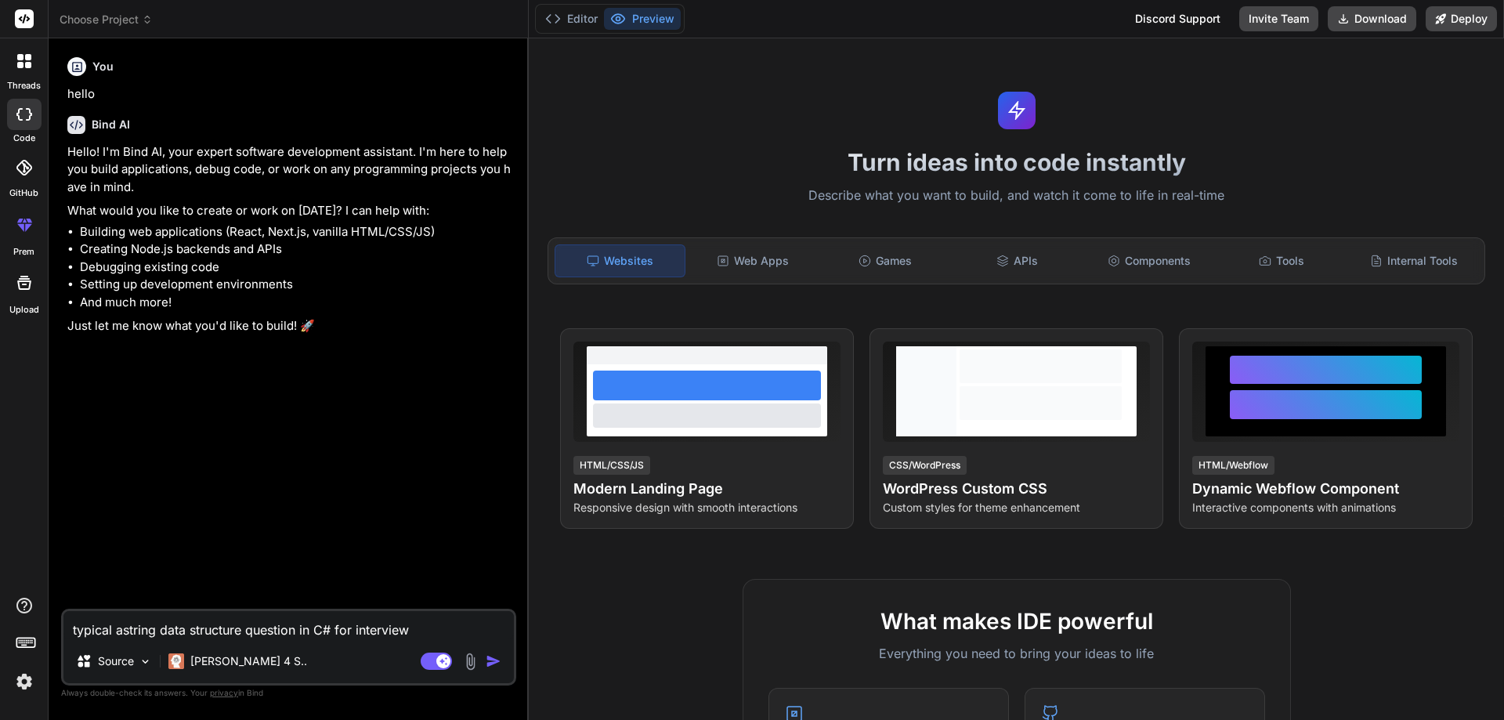
type textarea "typical adstring data structure question in C# for interview"
type textarea "x"
type textarea "typical advstring data structure question in C# for interview"
type textarea "x"
type textarea "typical advastring data structure question in C# for interview"
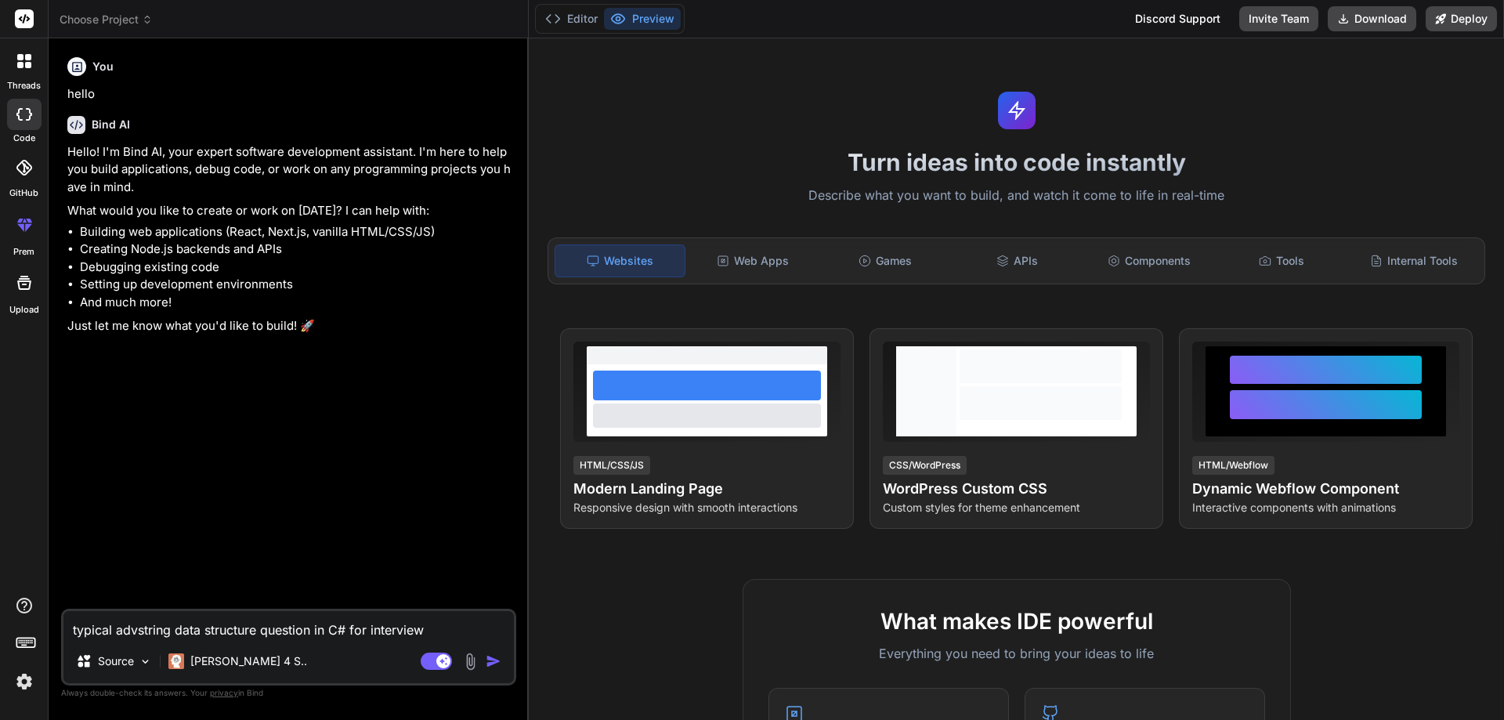
type textarea "x"
type textarea "typical advanstring data structure question in C# for interview"
type textarea "x"
type textarea "typical advancstring data structure question in C# for interview"
type textarea "x"
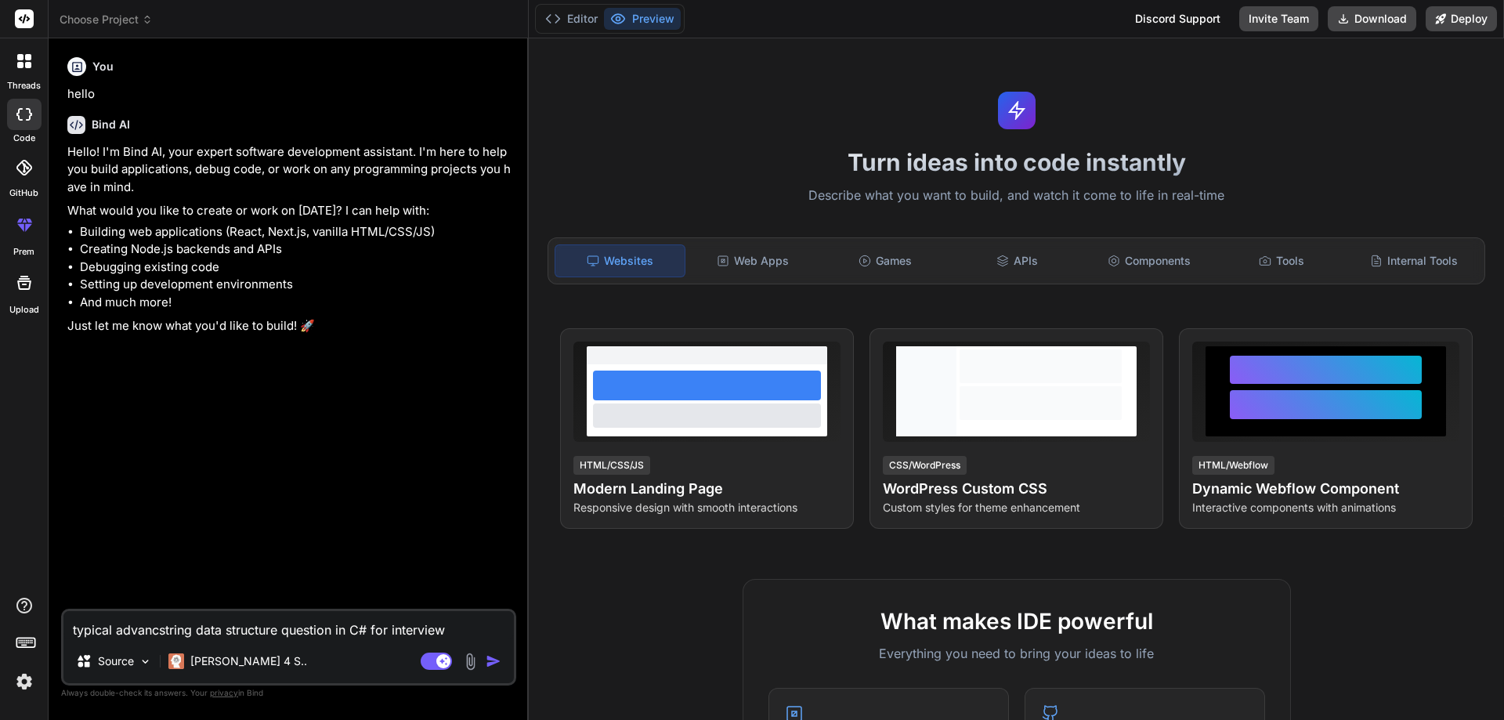
type textarea "typical advancestring data structure question in C# for interview"
type textarea "x"
type textarea "typical advancedstring data structure question in C# for interview"
type textarea "x"
type textarea "typical advanced string data structure question in C# for interview"
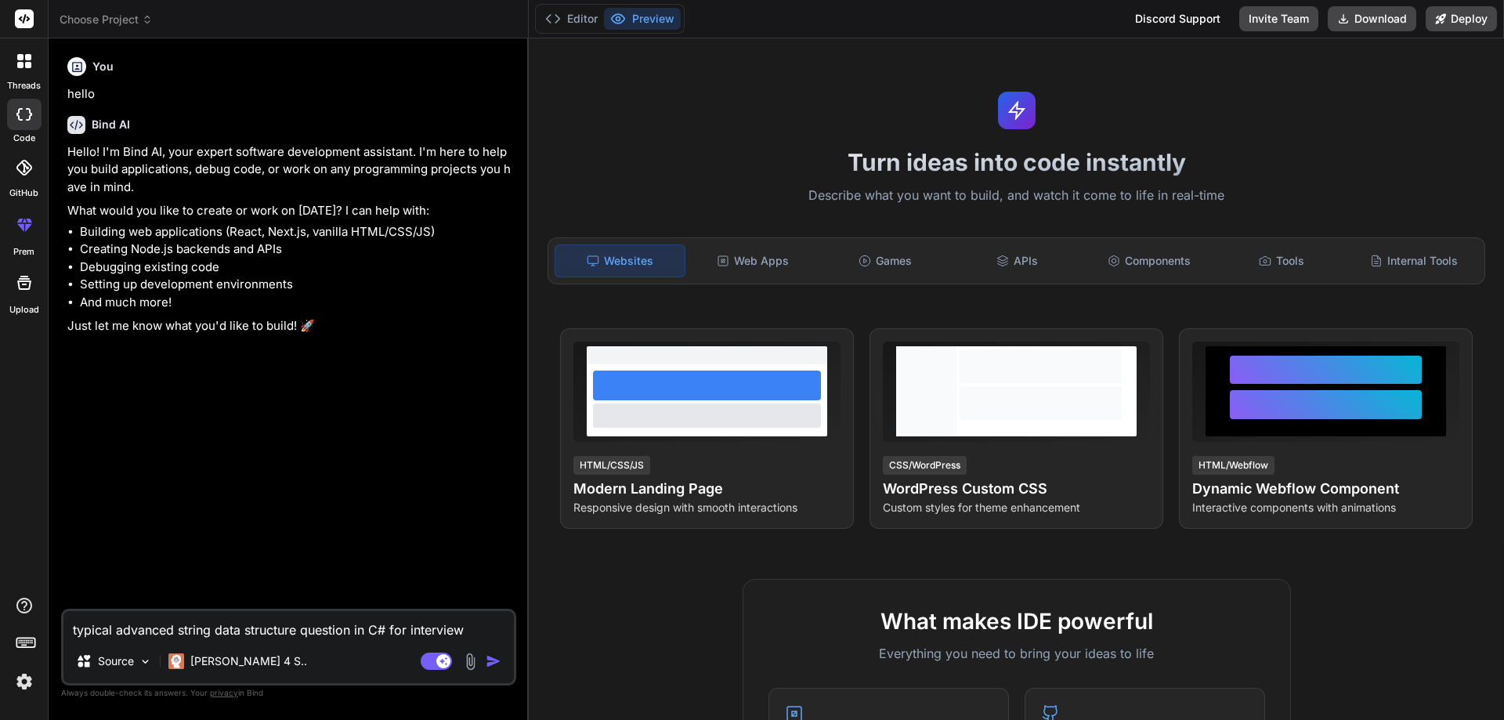
type textarea "x"
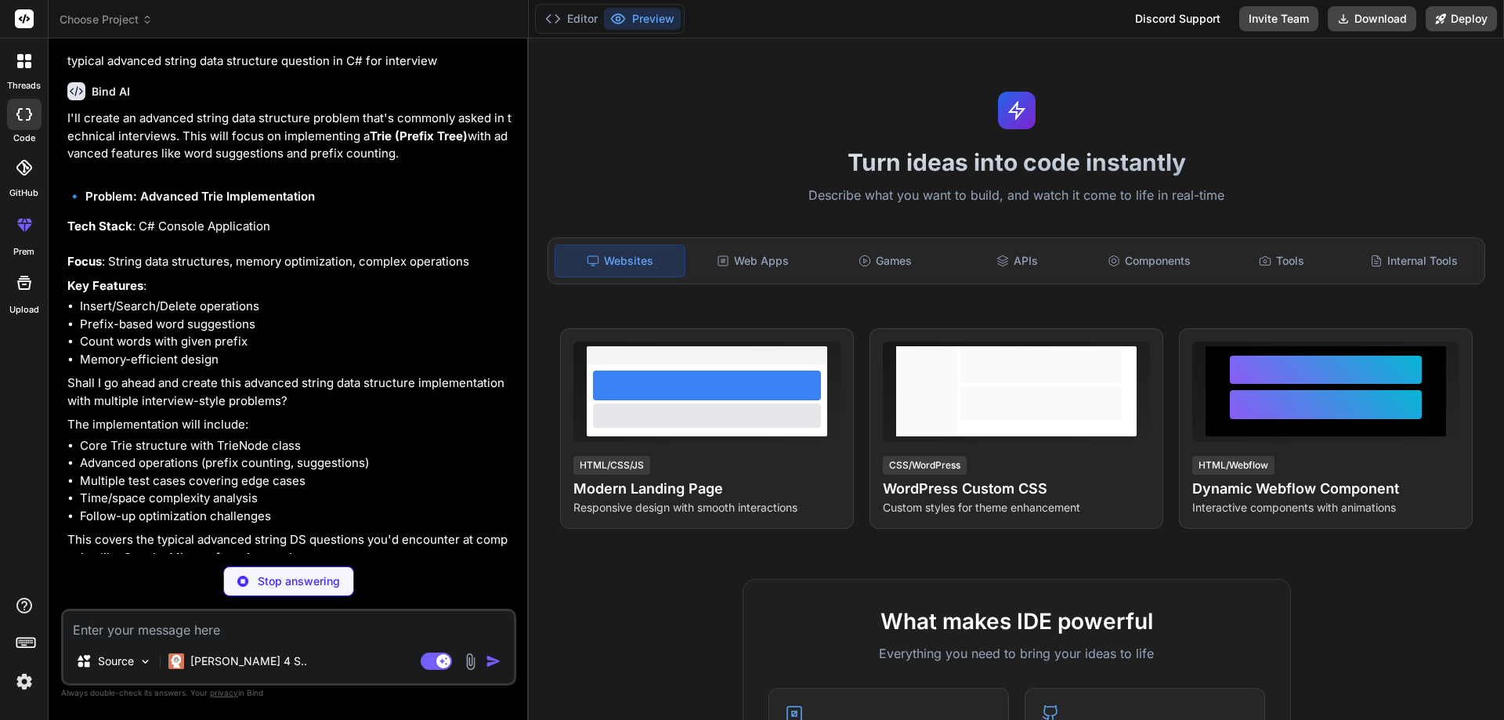
scroll to position [281, 0]
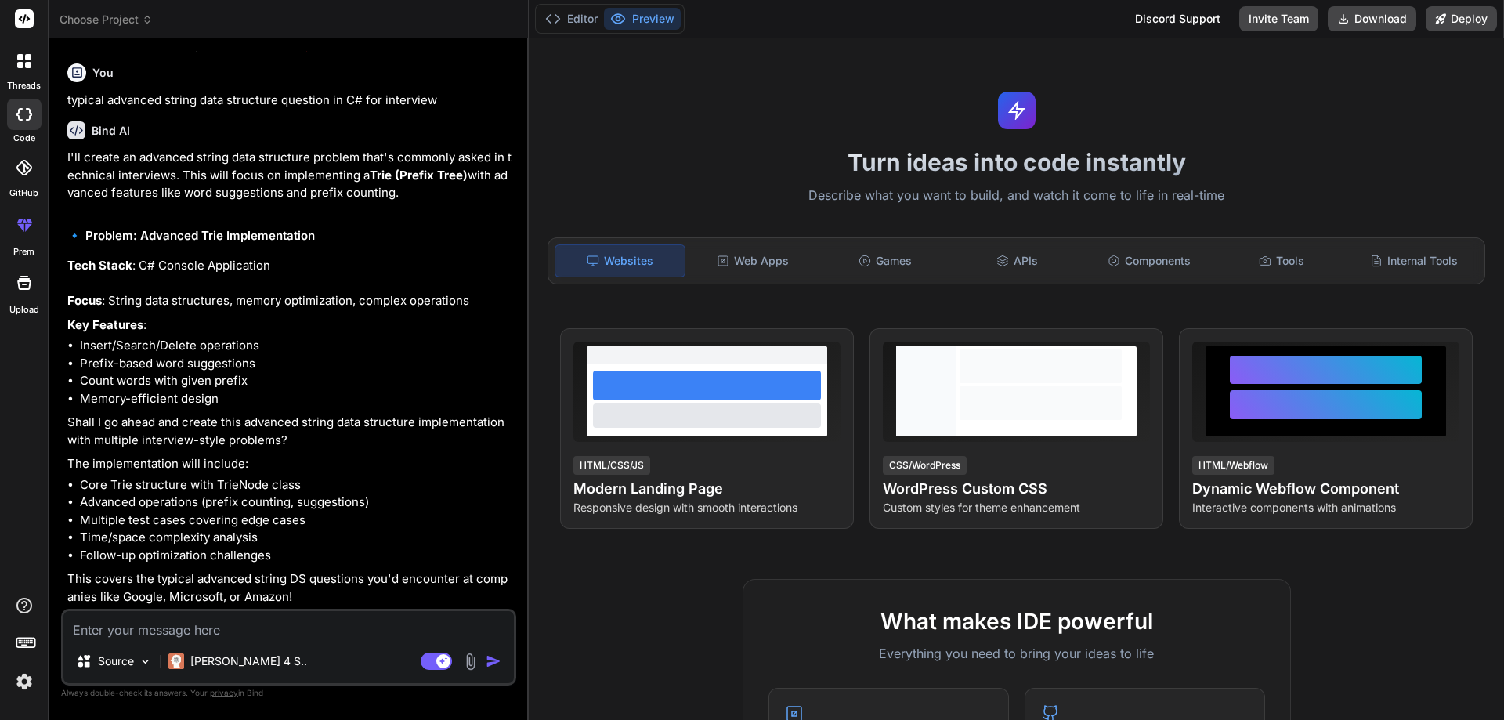
type textarea "x"
click at [199, 632] on textarea at bounding box center [288, 625] width 450 height 28
type textarea "s"
type textarea "x"
type textarea "st"
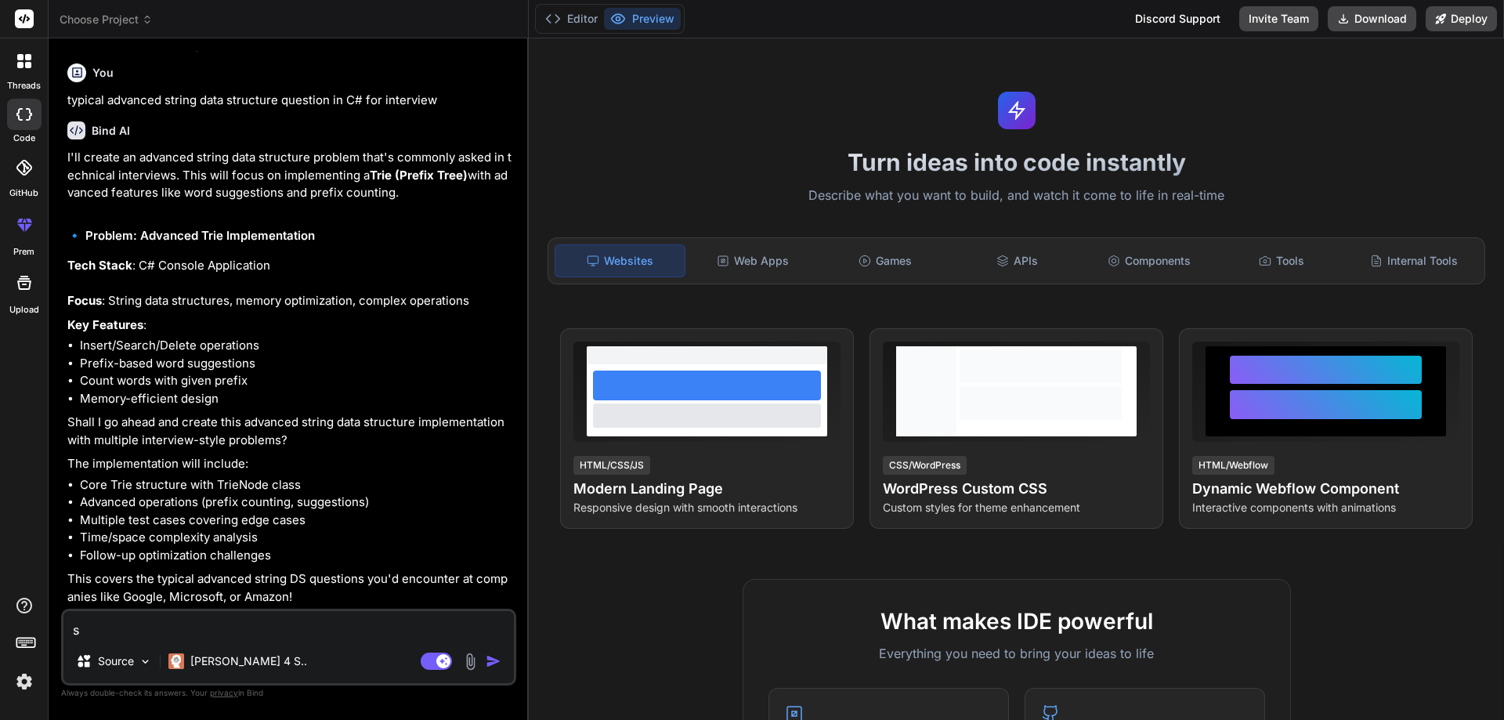
type textarea "x"
type textarea "str"
type textarea "x"
type textarea "stri"
type textarea "x"
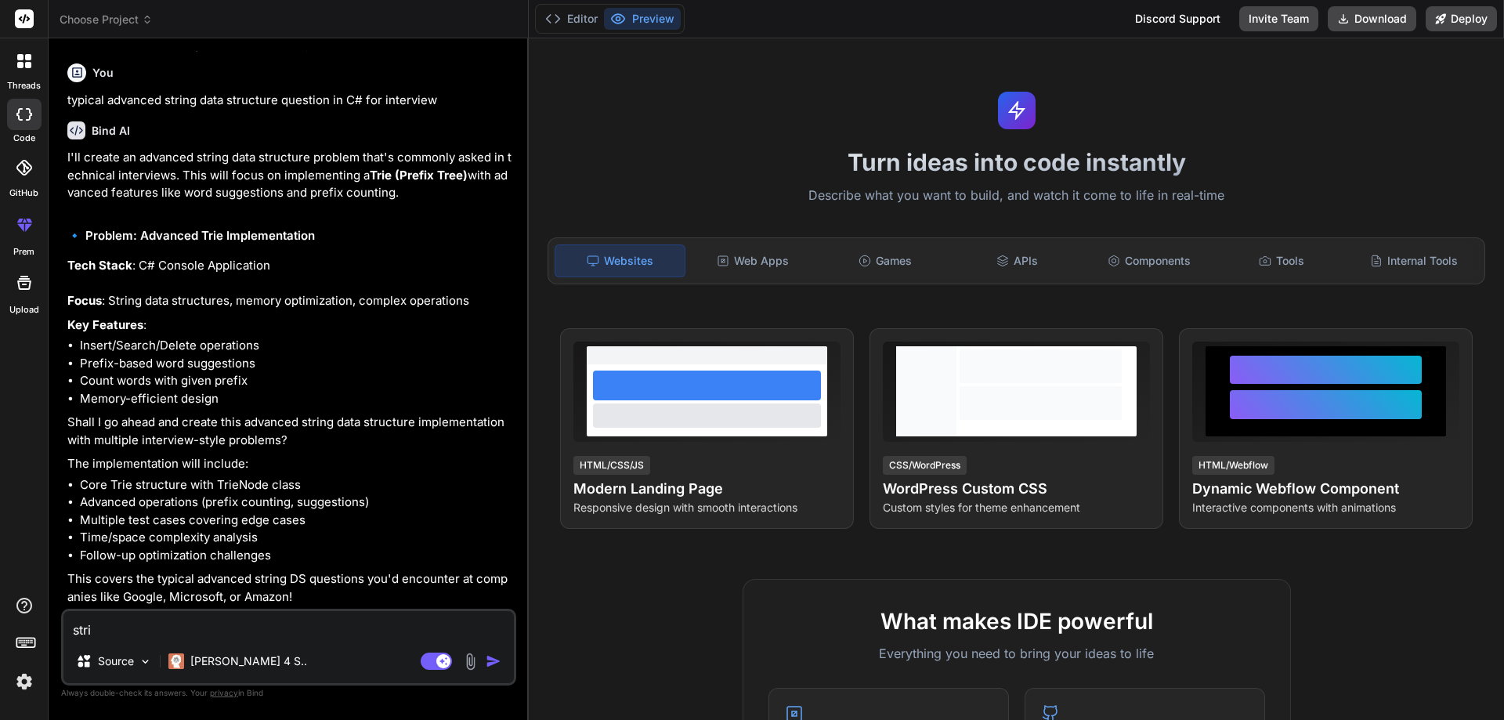
type textarea "strin"
type textarea "x"
type textarea "string"
type textarea "x"
type textarea "string"
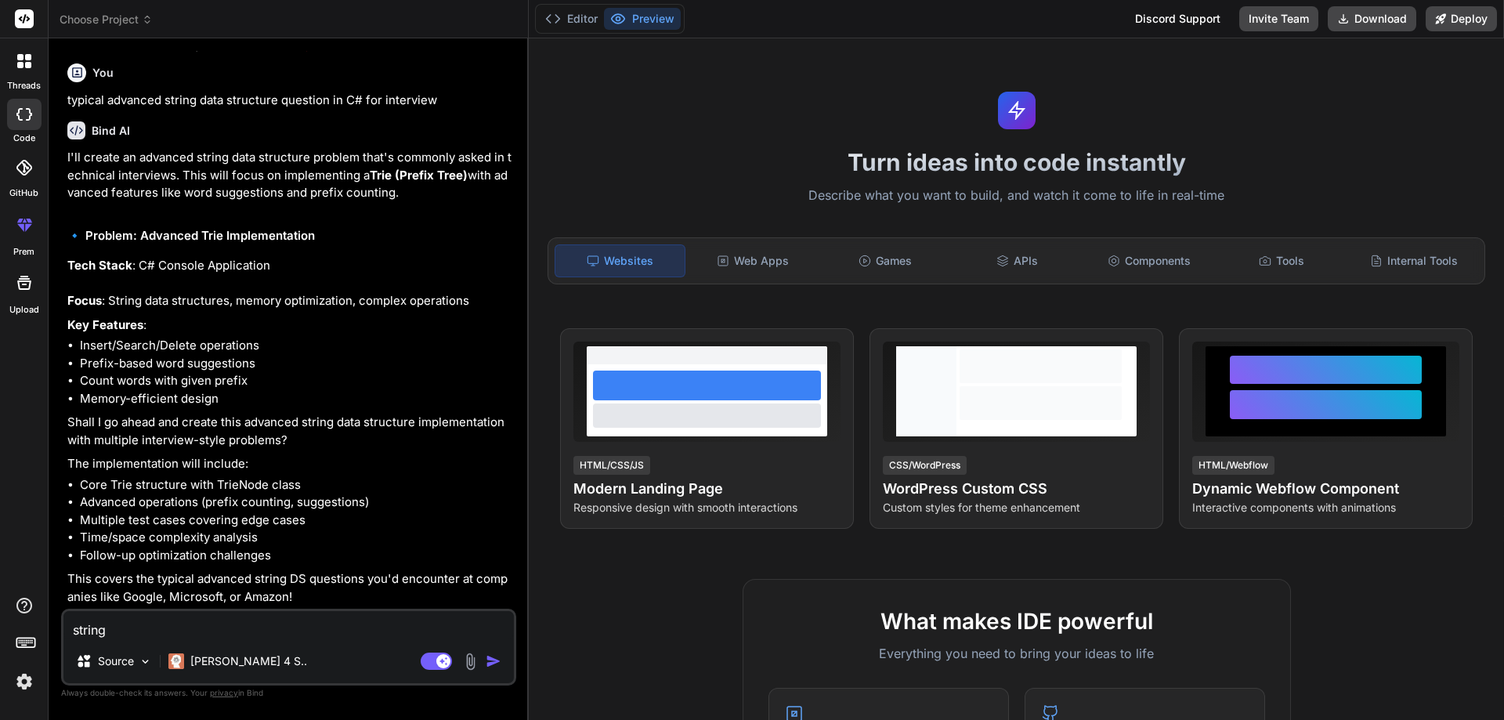
type textarea "x"
type textarea "string m"
type textarea "x"
type textarea "string ma"
type textarea "x"
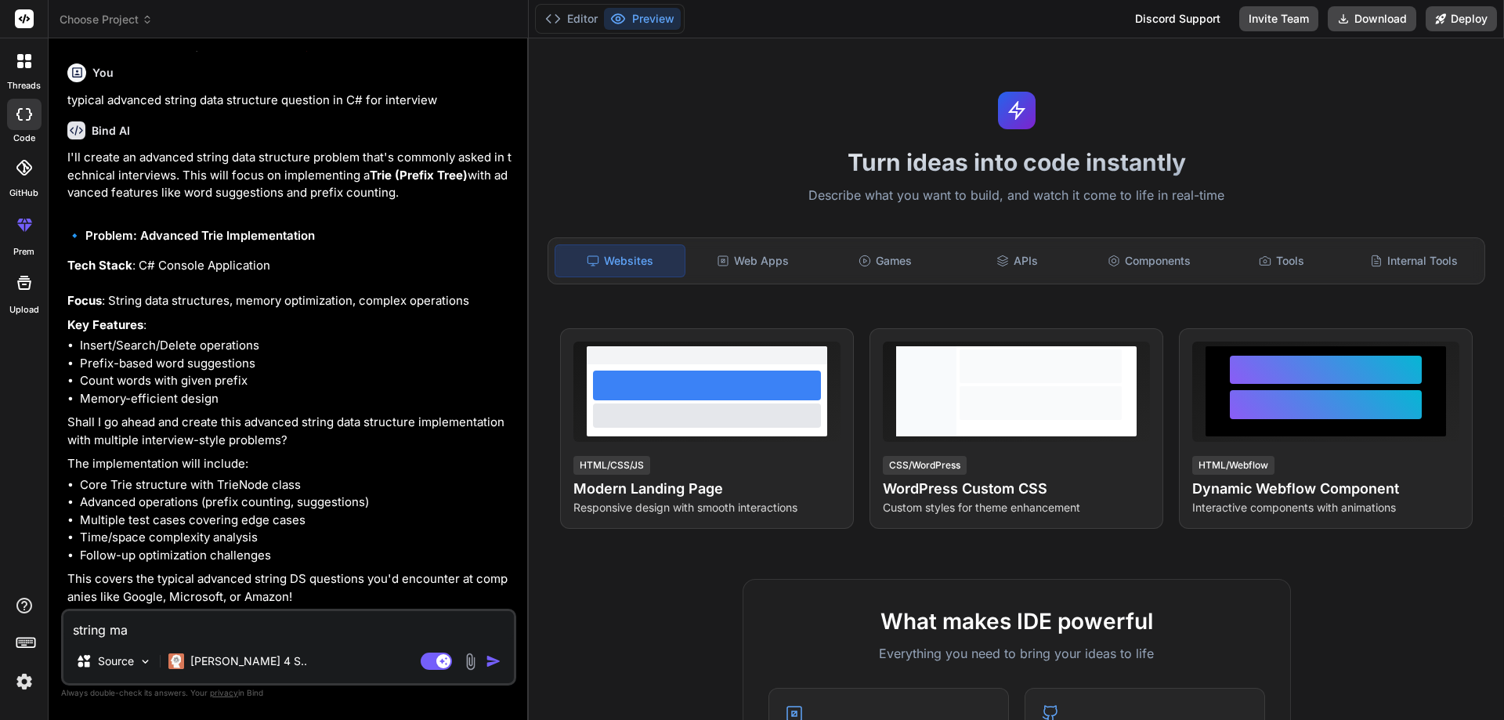
type textarea "string man"
type textarea "x"
type textarea "string mani"
type textarea "x"
type textarea "string manip"
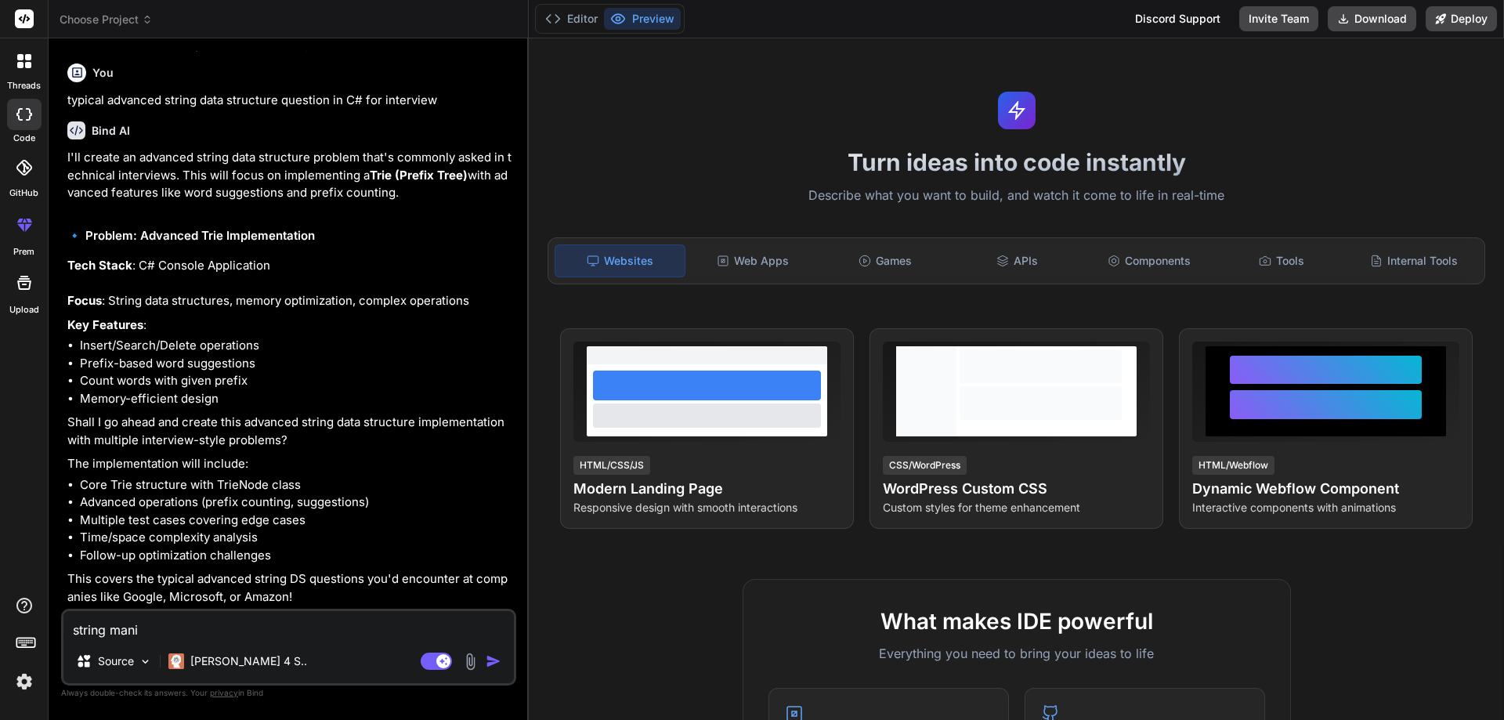
type textarea "x"
type textarea "string manipu"
type textarea "x"
type textarea "string manipur"
type textarea "x"
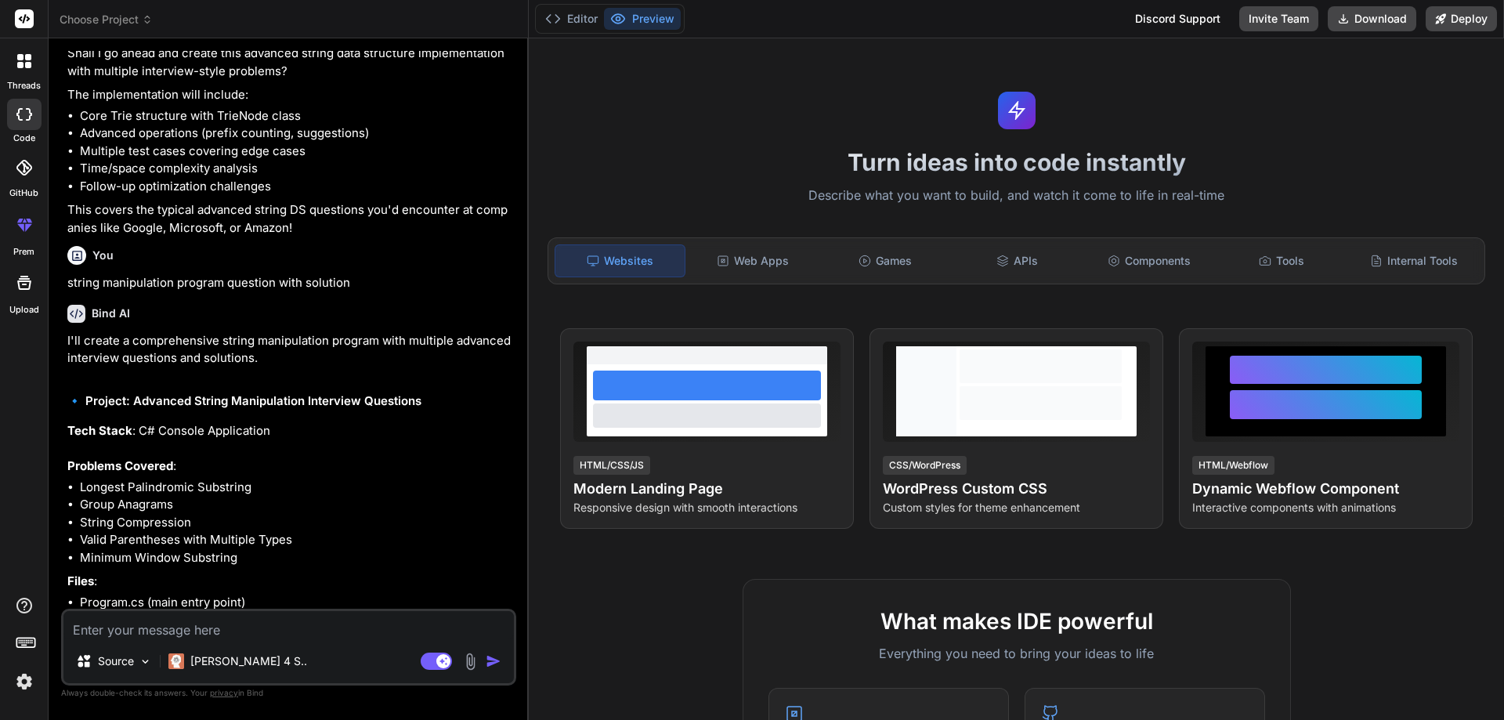
scroll to position [732, 0]
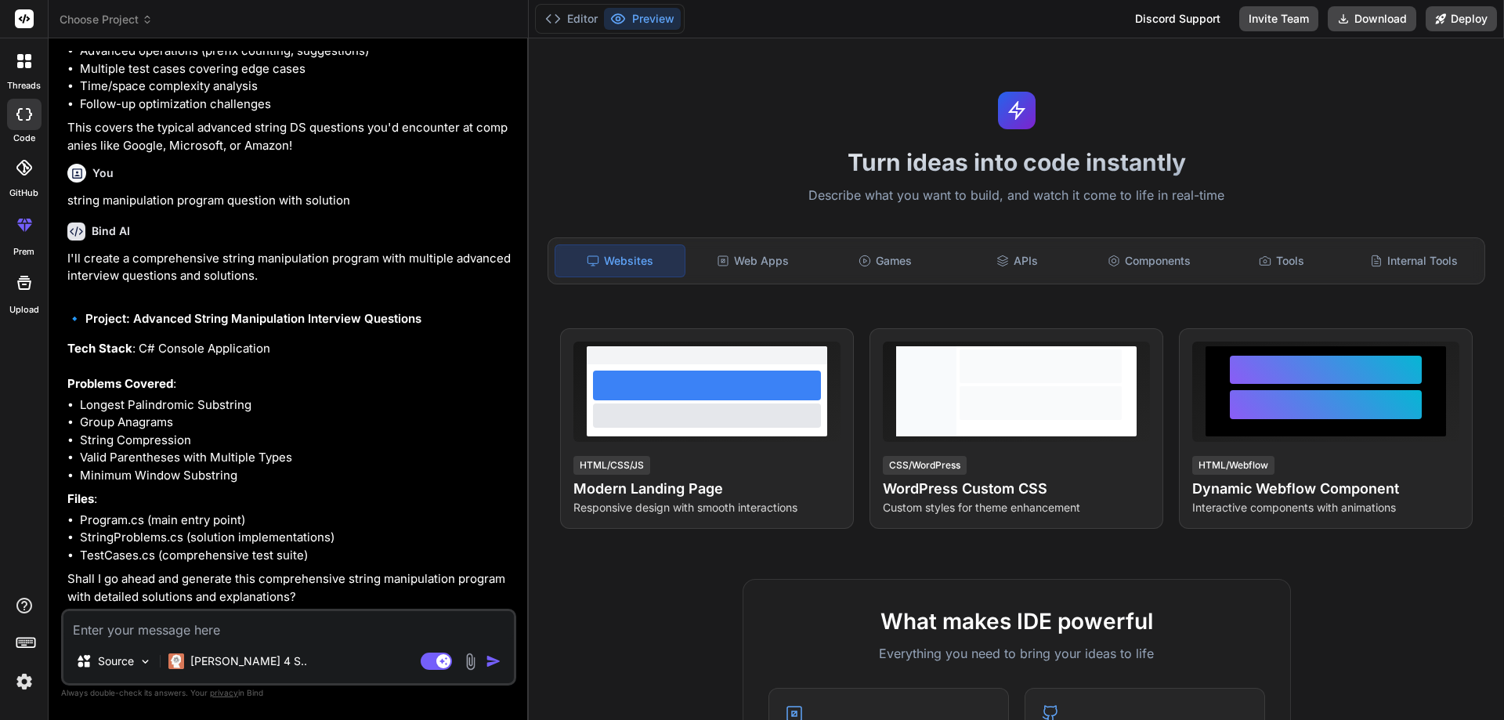
click at [280, 626] on textarea at bounding box center [288, 625] width 450 height 28
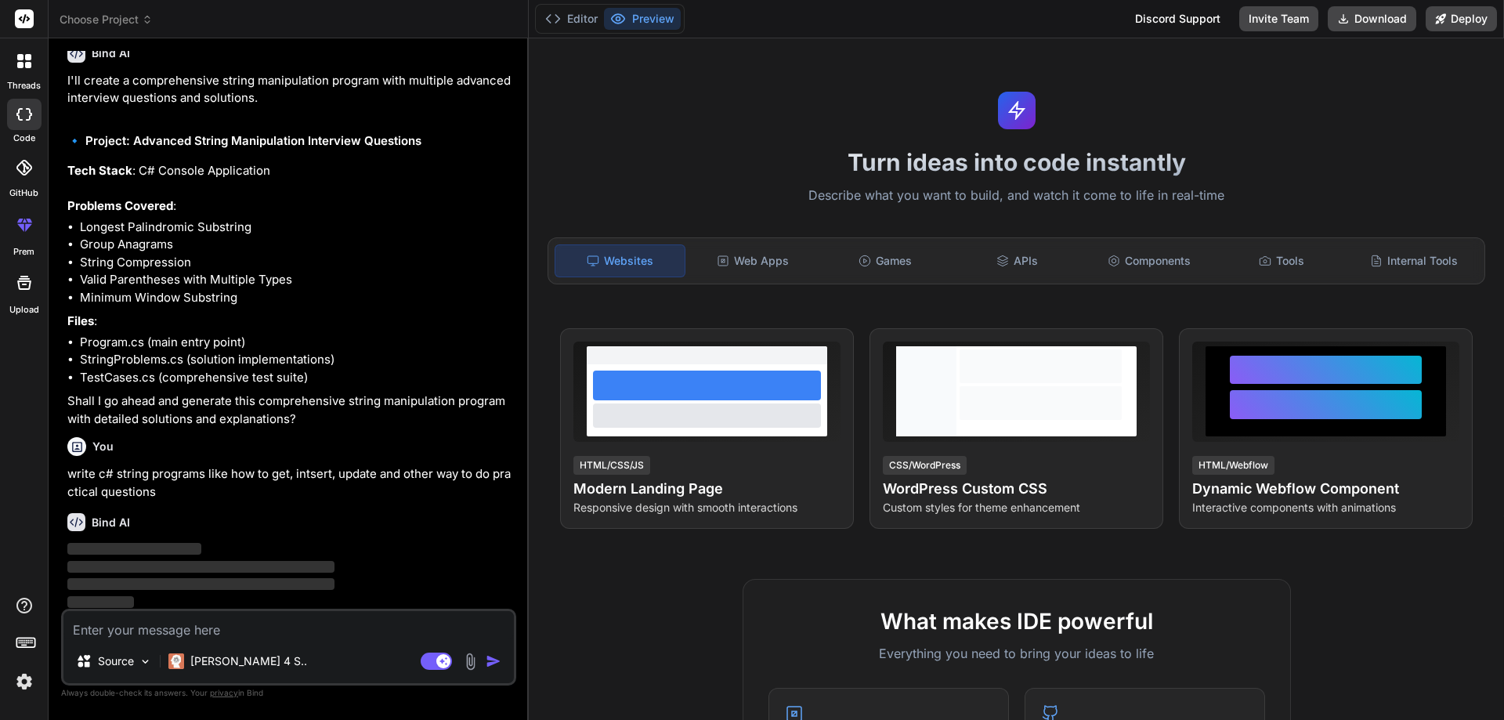
scroll to position [912, 0]
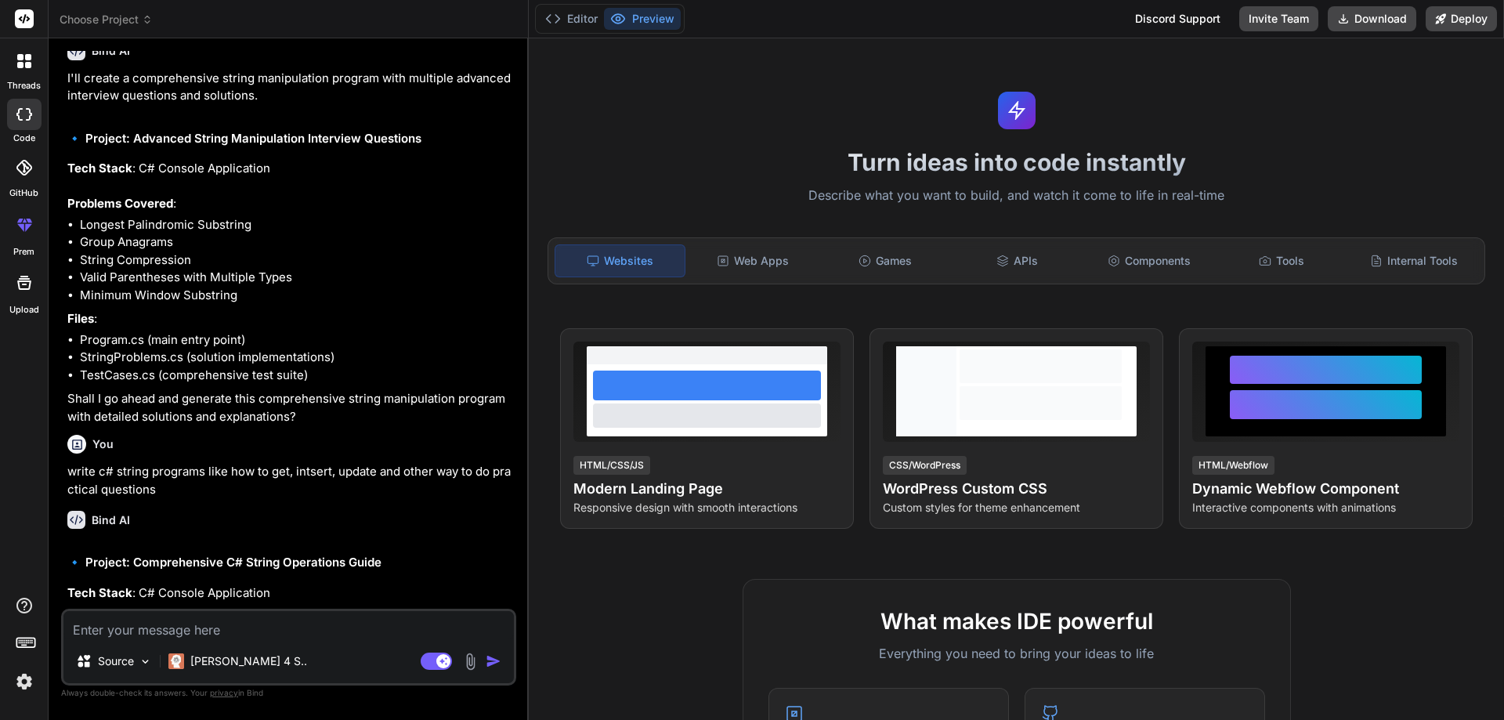
click at [175, 629] on textarea at bounding box center [288, 625] width 450 height 28
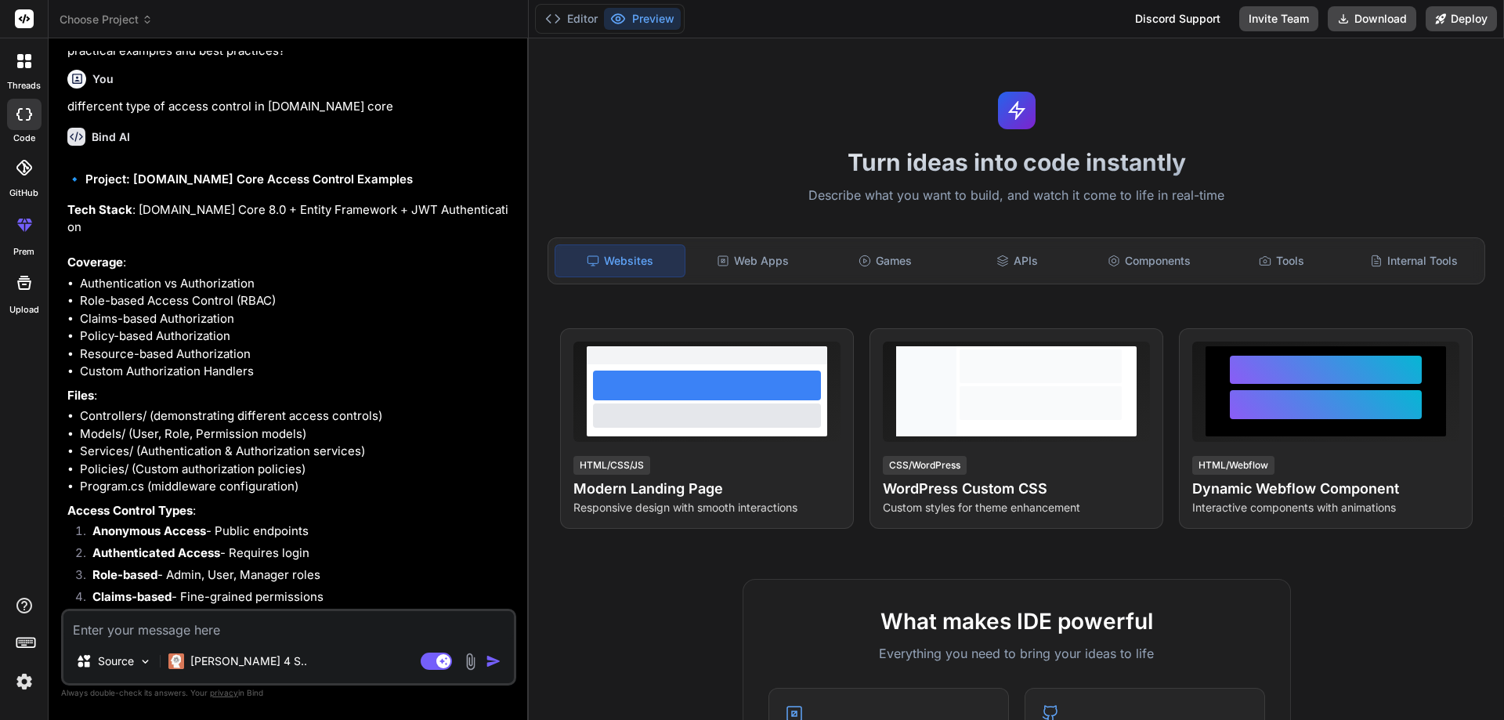
scroll to position [1825, 0]
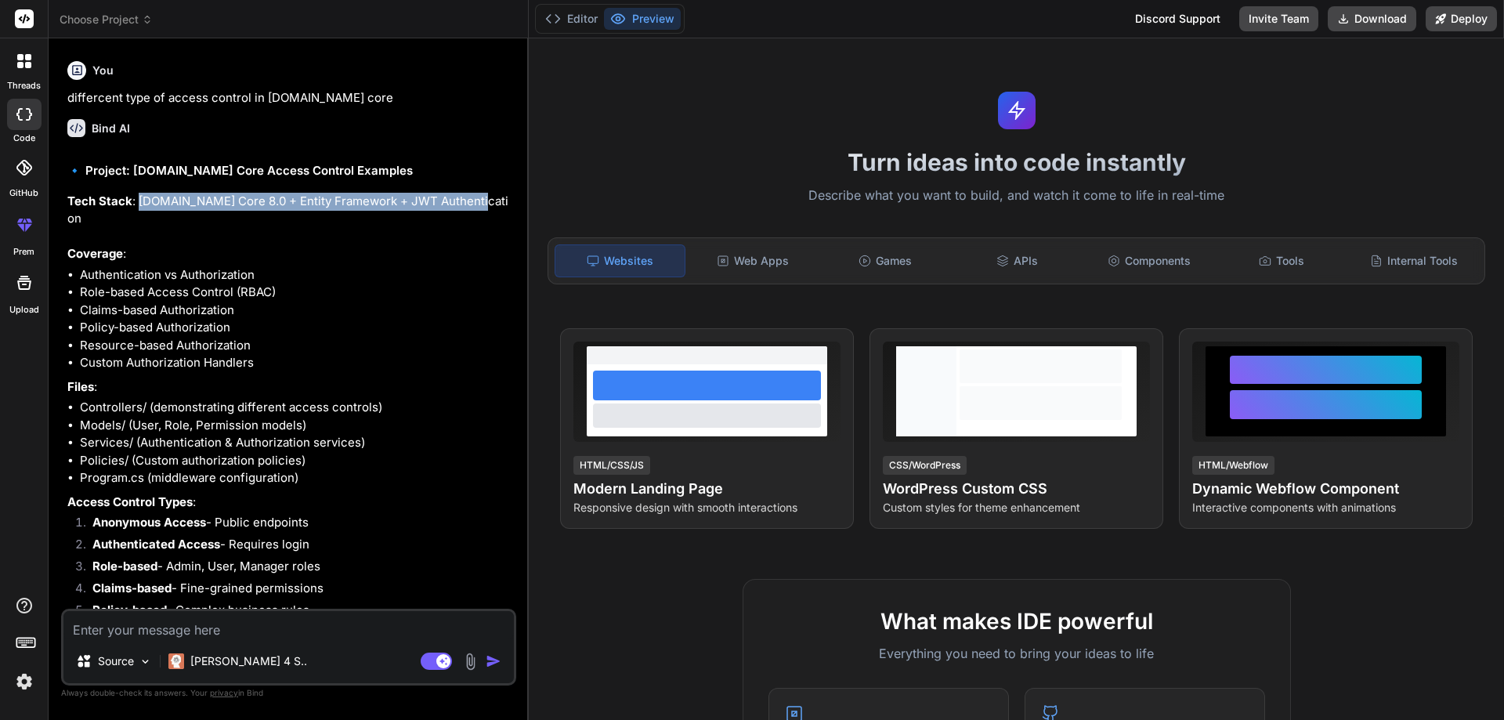
drag, startPoint x: 478, startPoint y: 197, endPoint x: 140, endPoint y: 200, distance: 337.5
click at [140, 200] on p "Tech Stack : [DOMAIN_NAME] Core 8.0 + Entity Framework + JWT Authentication Cov…" at bounding box center [290, 228] width 446 height 70
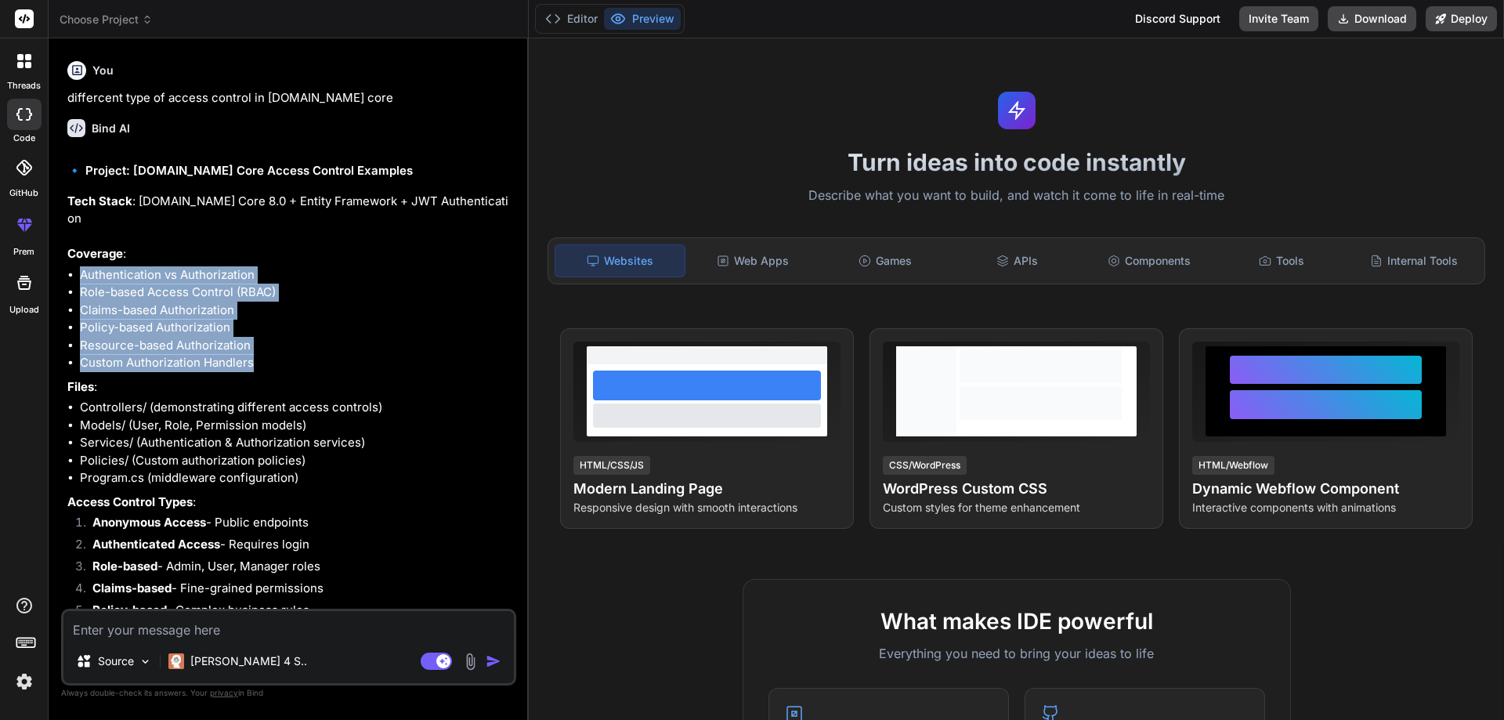
drag, startPoint x: 80, startPoint y: 257, endPoint x: 262, endPoint y: 345, distance: 201.7
click at [262, 345] on ul "Authentication vs Authorization Role-based Access Control (RBAC) Claims-based A…" at bounding box center [290, 319] width 446 height 106
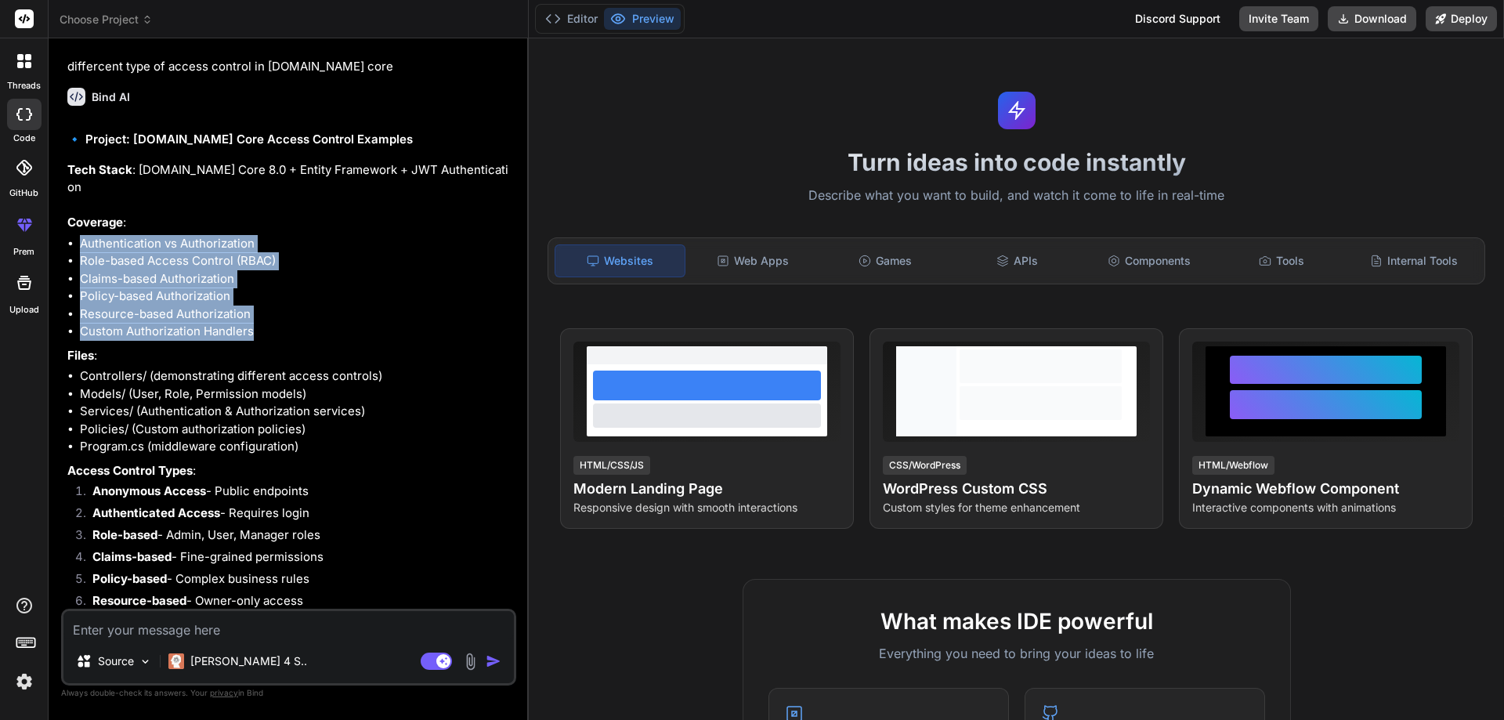
scroll to position [1890, 0]
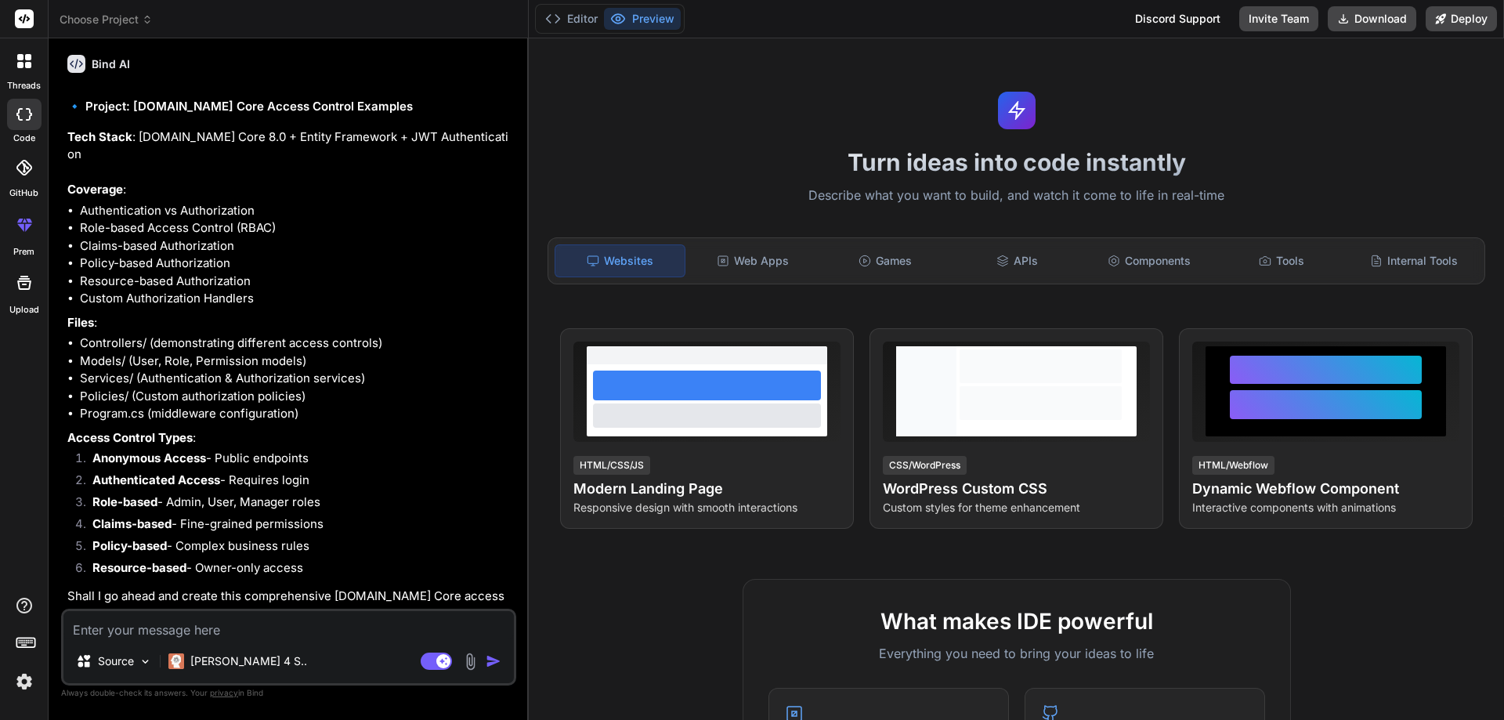
click at [166, 628] on textarea at bounding box center [288, 625] width 450 height 28
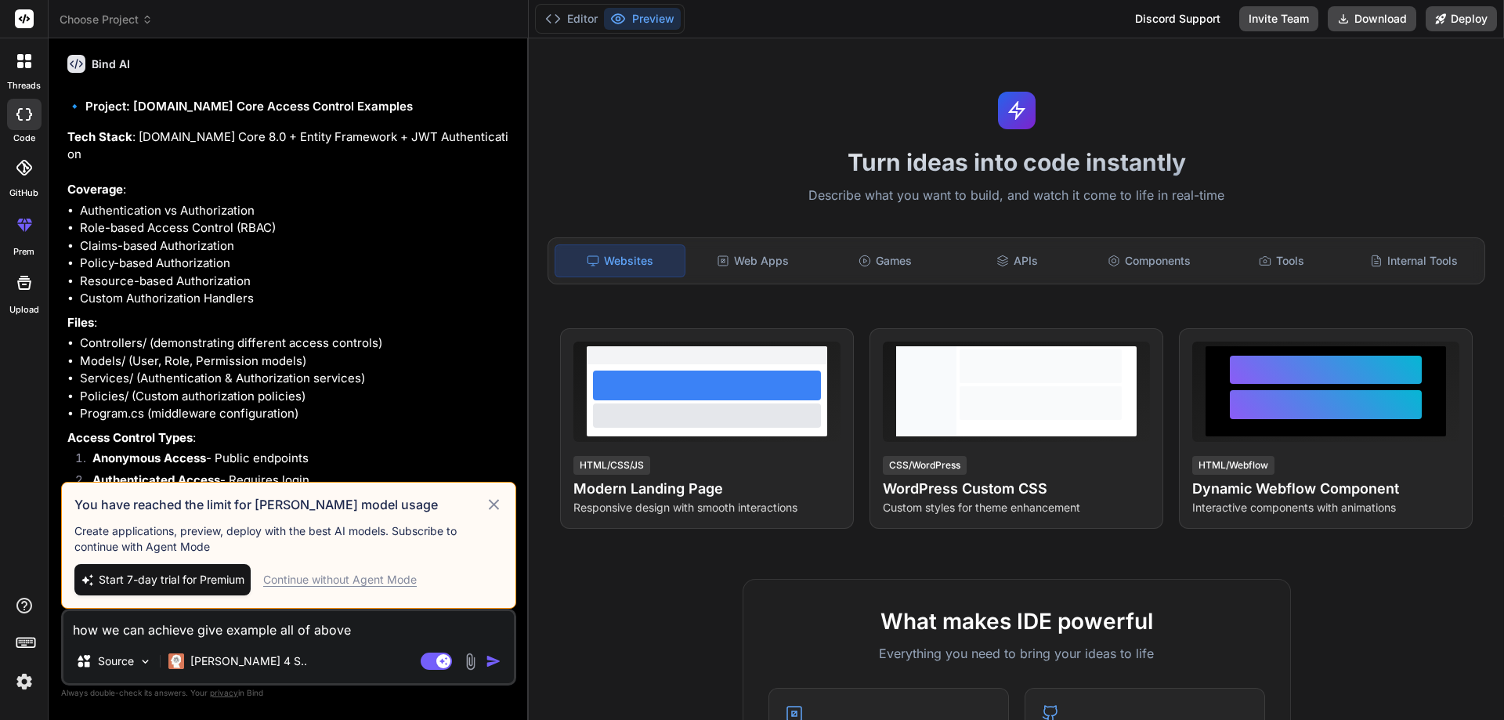
click at [378, 628] on textarea "how we can achieve give example all of above" at bounding box center [288, 625] width 450 height 28
drag, startPoint x: 378, startPoint y: 628, endPoint x: 60, endPoint y: 607, distance: 319.4
click at [60, 607] on div "Bind AI Web Search Created with Pixso. Code Generator You hello Bind AI Hello! …" at bounding box center [289, 378] width 480 height 680
drag, startPoint x: 364, startPoint y: 106, endPoint x: 85, endPoint y: 101, distance: 279.6
click at [85, 101] on h2 "🔹 Project: [DOMAIN_NAME] Core Access Control Examples" at bounding box center [290, 107] width 446 height 18
